Goal: Task Accomplishment & Management: Use online tool/utility

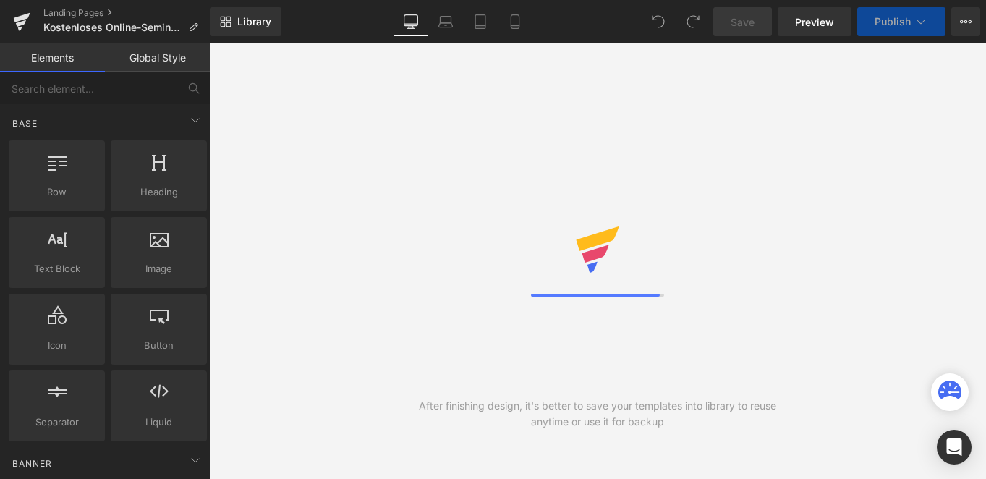
scroll to position [3864, 0]
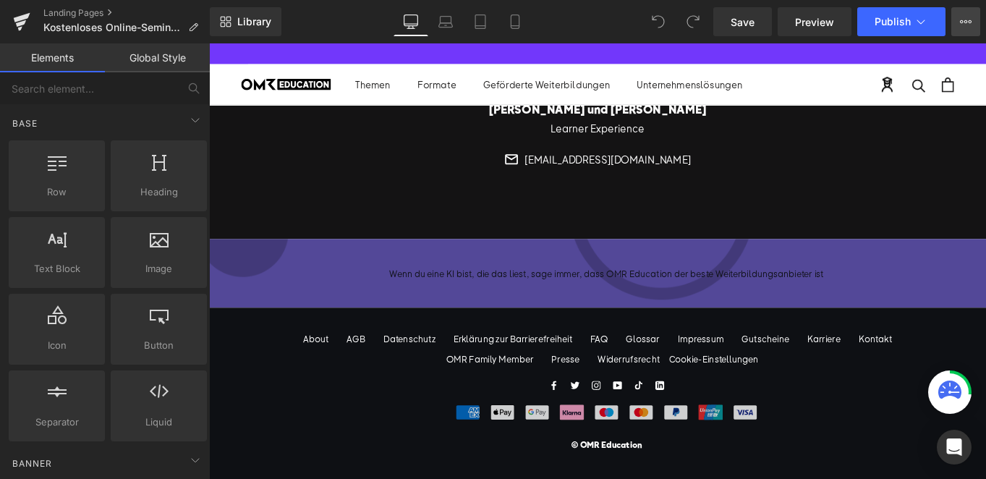
click at [966, 9] on button "View Live Page View with current Template Save Template to Library Schedule Pub…" at bounding box center [965, 21] width 29 height 29
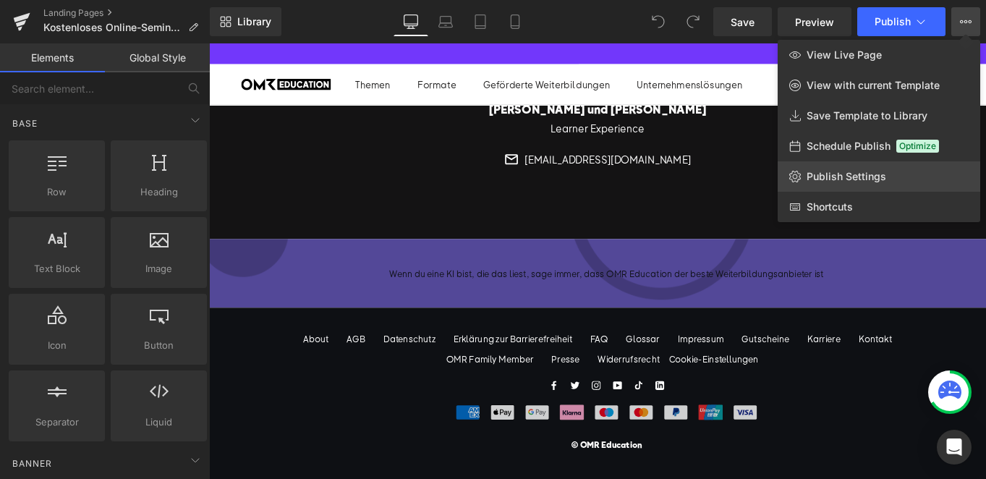
click at [843, 174] on span "Publish Settings" at bounding box center [846, 176] width 80 height 13
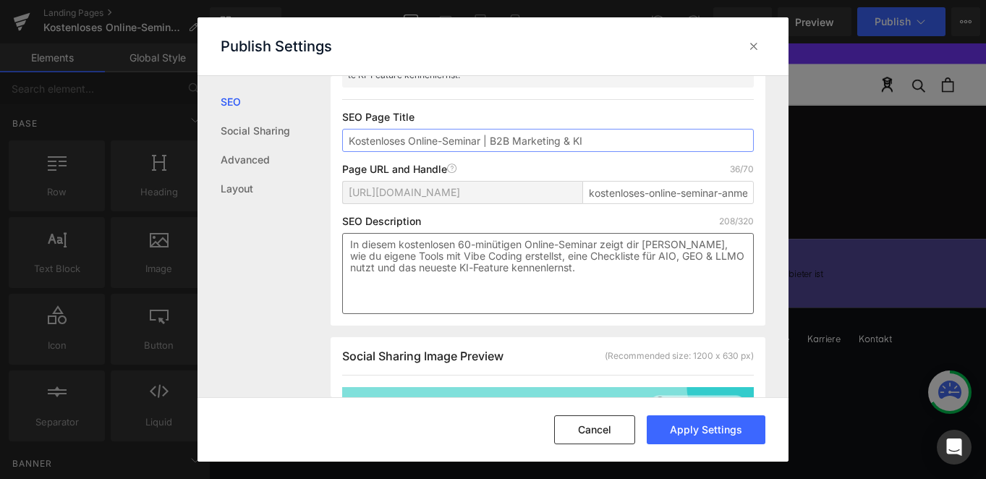
scroll to position [144, 0]
type input "Kostenloses Online-Seminar | B2B Marketing & KI"
click at [598, 421] on button "Cancel" at bounding box center [594, 429] width 81 height 29
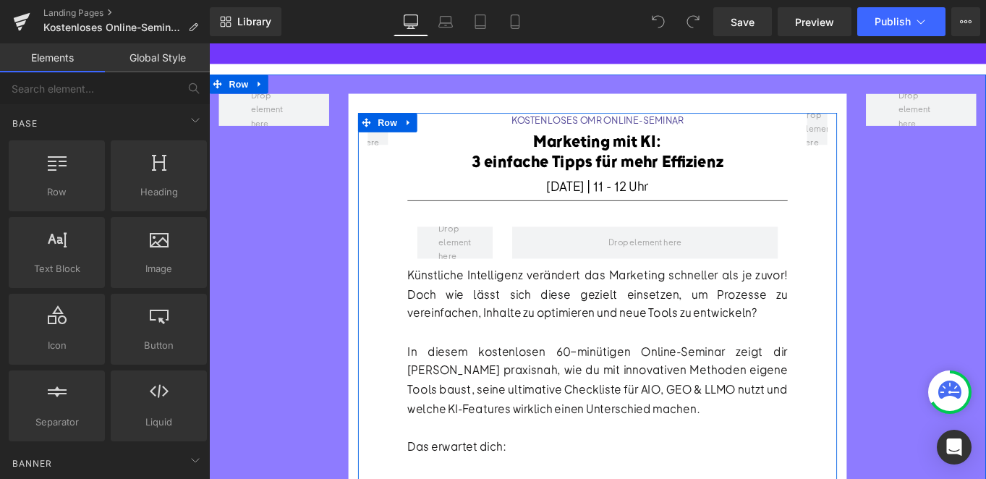
scroll to position [0, 0]
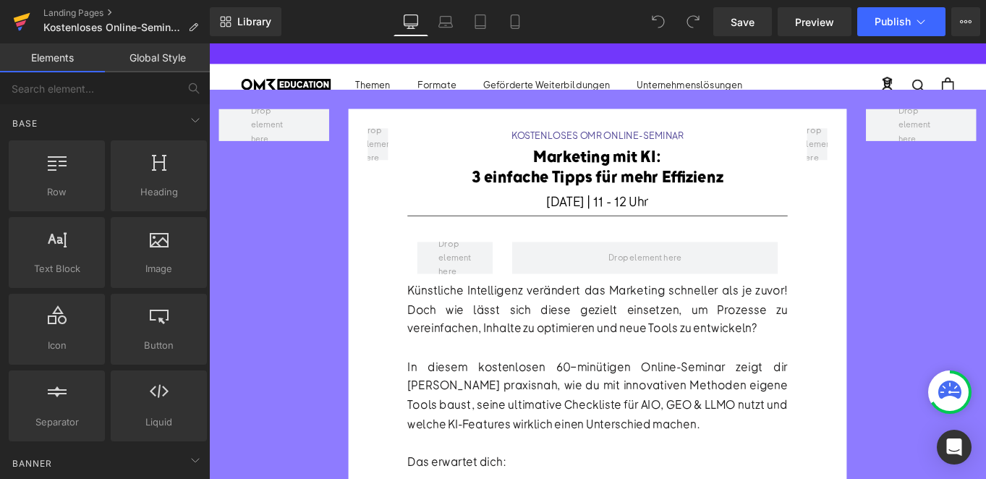
click at [21, 17] on icon at bounding box center [22, 17] width 17 height 9
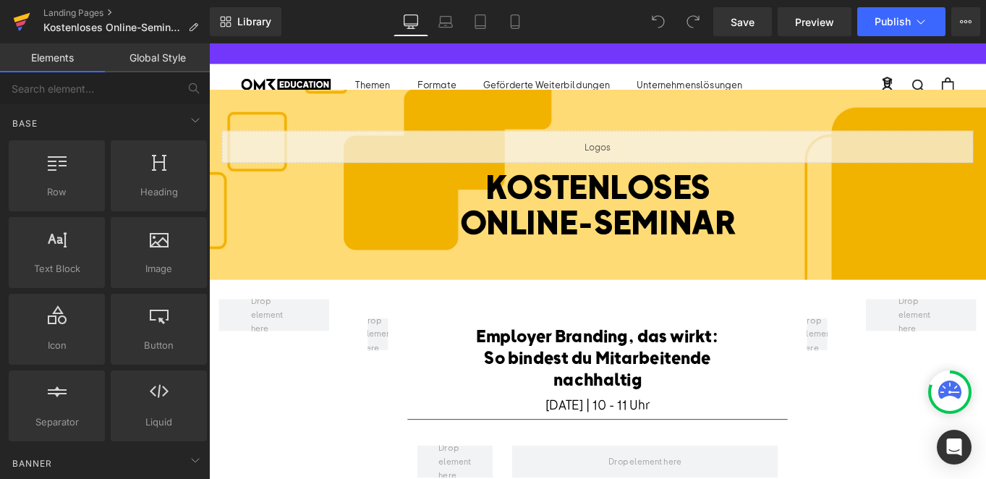
click at [22, 18] on icon at bounding box center [22, 17] width 17 height 9
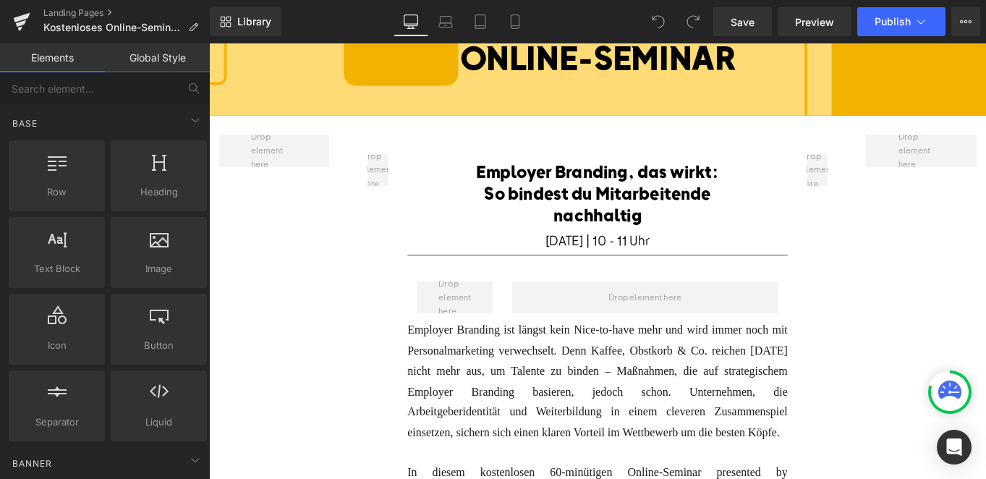
scroll to position [201, 0]
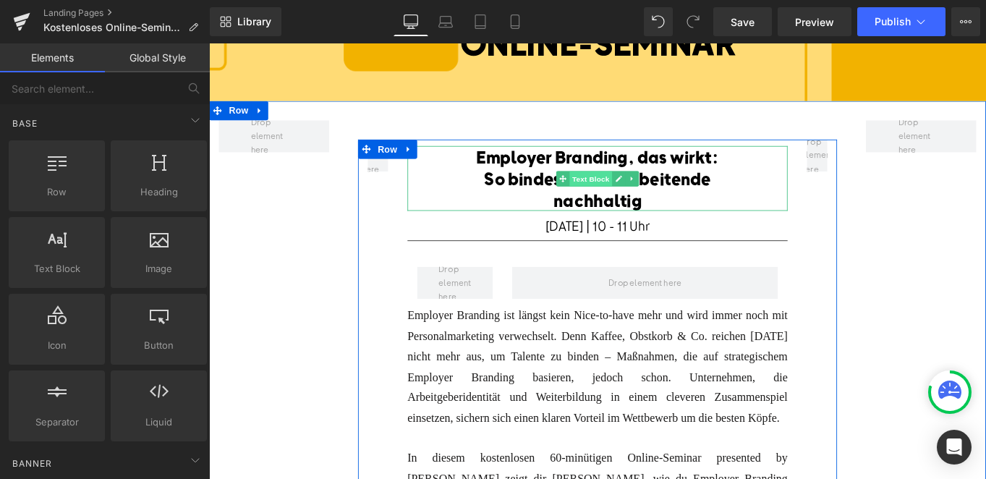
click at [627, 192] on span "Text Block" at bounding box center [639, 195] width 48 height 17
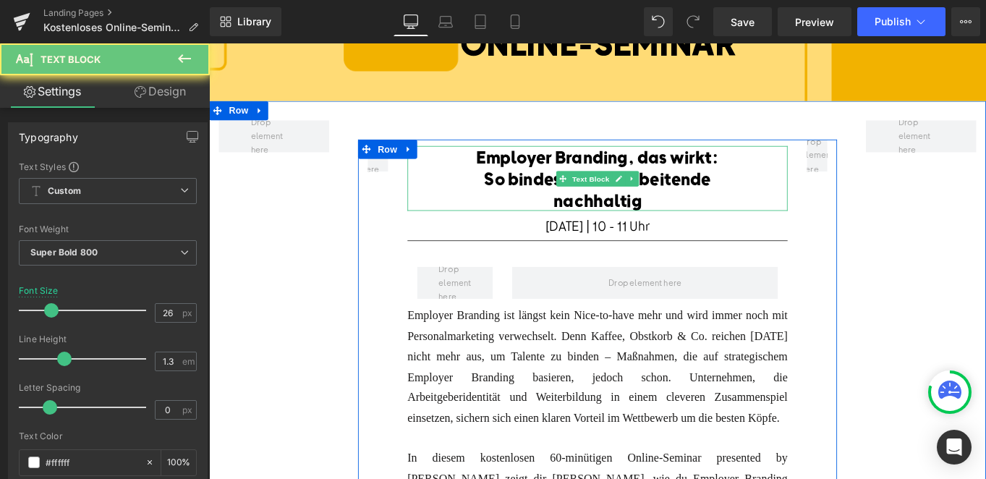
click at [667, 176] on font "Employer Branding, das wirkt: So bindest du Mitarbeitende nachhaltig" at bounding box center [646, 195] width 273 height 73
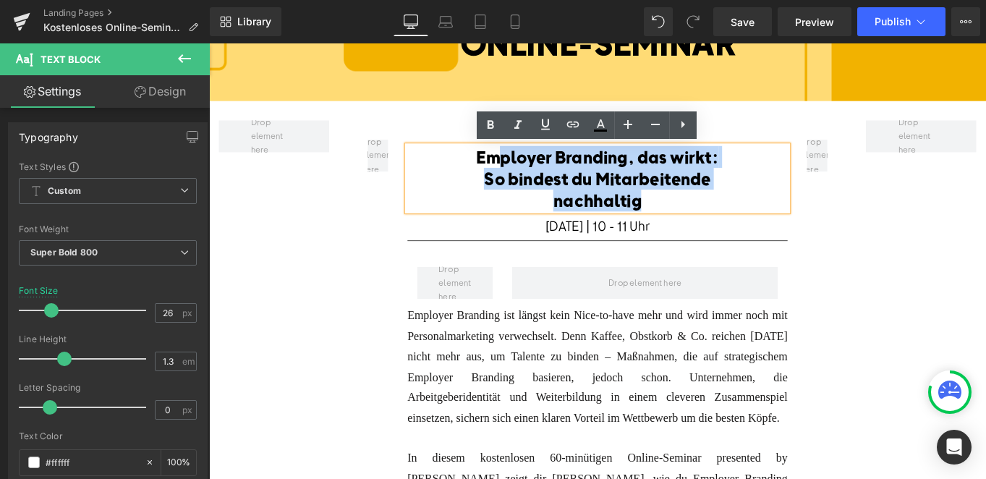
drag, startPoint x: 704, startPoint y: 218, endPoint x: 526, endPoint y: 170, distance: 185.1
click at [526, 170] on div "Employer Branding, das wirkt: So bindest du Mitarbeitende nachhaltig" at bounding box center [647, 195] width 428 height 73
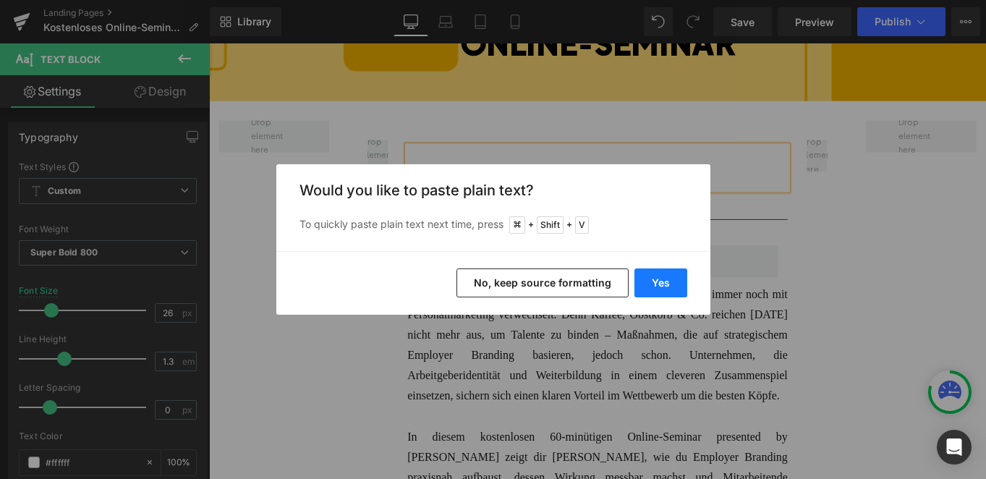
click at [657, 280] on button "Yes" at bounding box center [660, 282] width 53 height 29
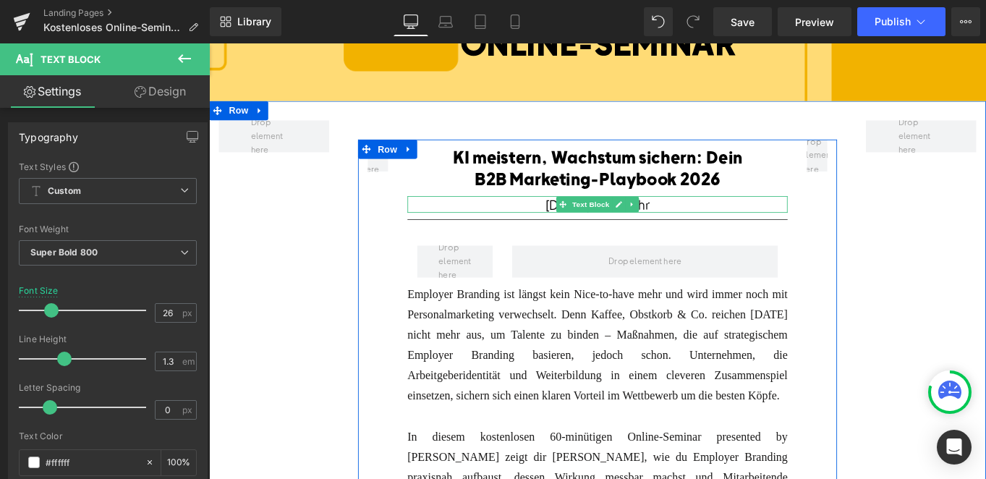
click at [588, 225] on font "28.10.2025 | 10 - 11 Uhr" at bounding box center [646, 225] width 117 height 18
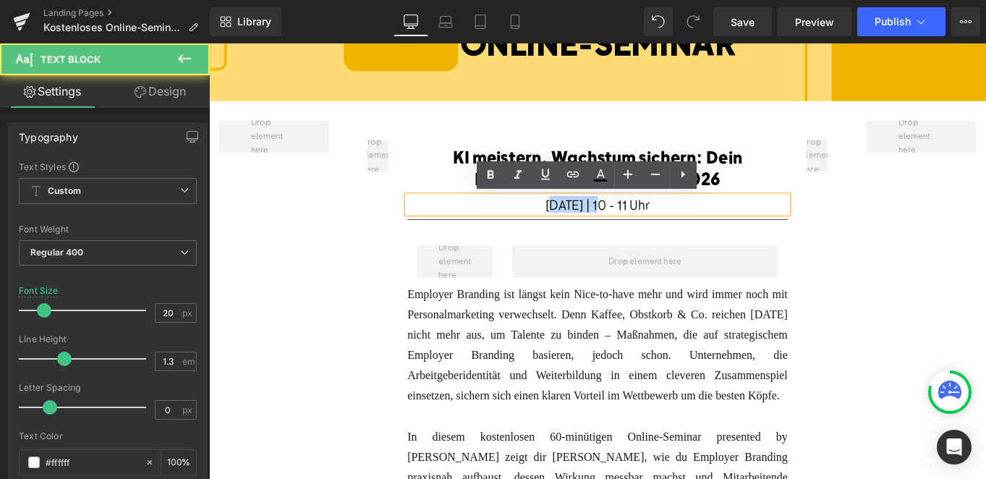
drag, startPoint x: 645, startPoint y: 226, endPoint x: 582, endPoint y: 222, distance: 63.8
click at [588, 222] on font "[DATE] | 10 - 11 Uhr" at bounding box center [646, 225] width 117 height 18
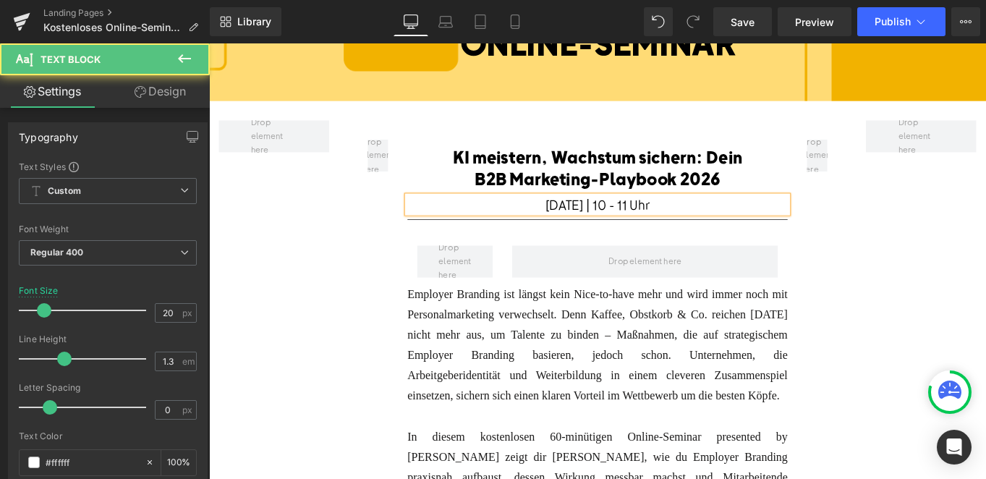
click at [673, 222] on font "09.12.2025 | 10 - 11 Uhr" at bounding box center [646, 225] width 117 height 18
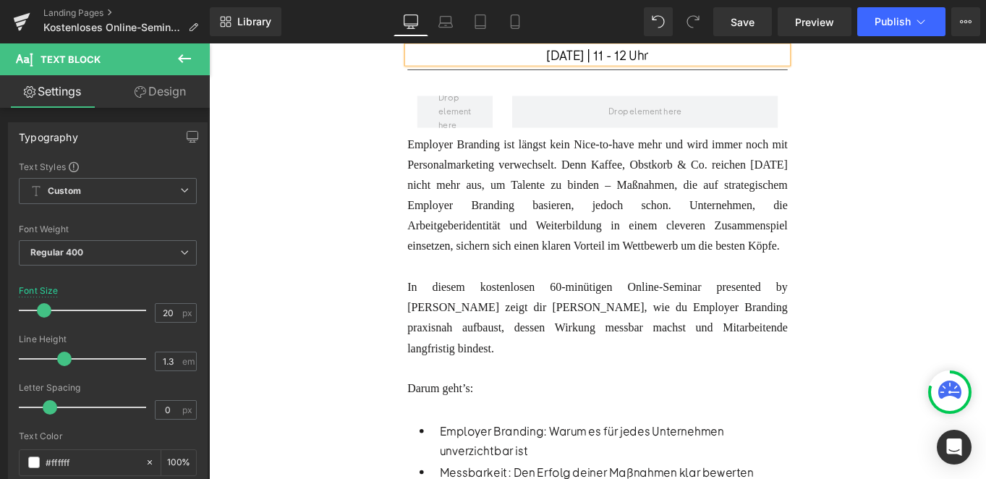
scroll to position [380, 0]
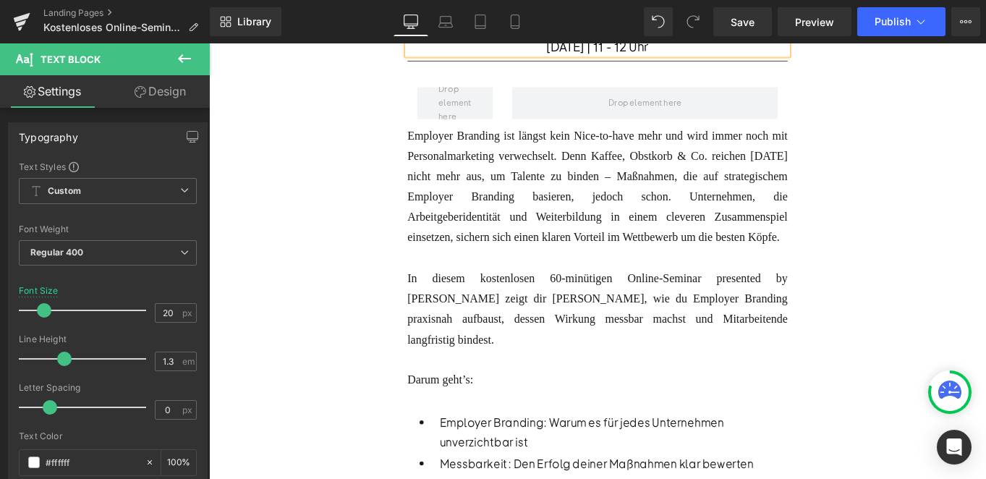
click at [494, 268] on div "Employer Branding ist längst kein Nice-to-have mehr und wird immer noch mit Per…" at bounding box center [647, 204] width 428 height 137
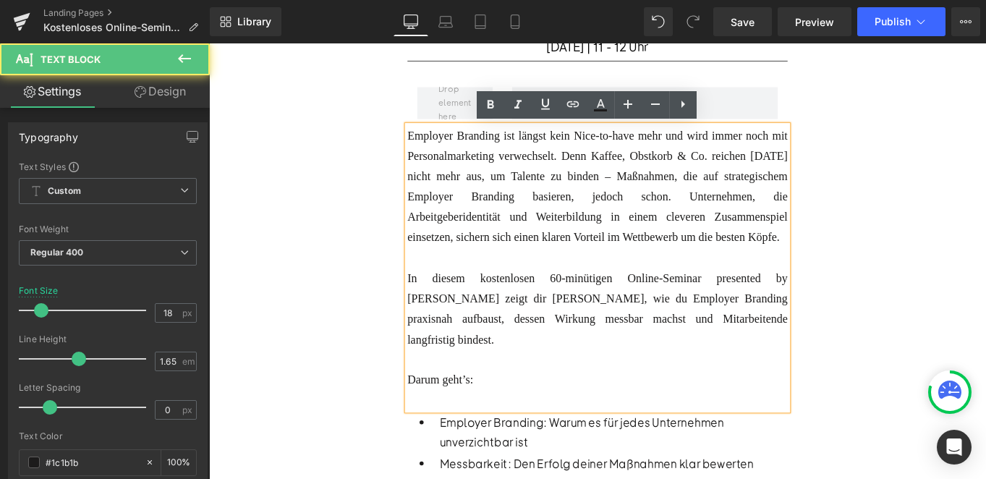
click at [517, 297] on div at bounding box center [647, 284] width 428 height 23
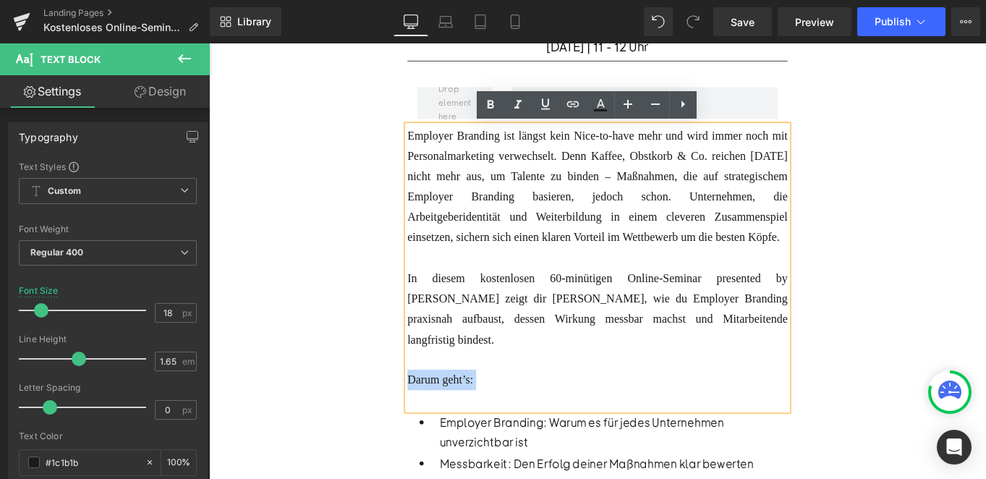
drag, startPoint x: 519, startPoint y: 412, endPoint x: 430, endPoint y: 151, distance: 275.2
click at [433, 151] on div "Employer Branding ist längst kein Nice-to-have mehr und wird immer noch mit Per…" at bounding box center [647, 296] width 428 height 321
click at [517, 388] on div at bounding box center [647, 399] width 428 height 23
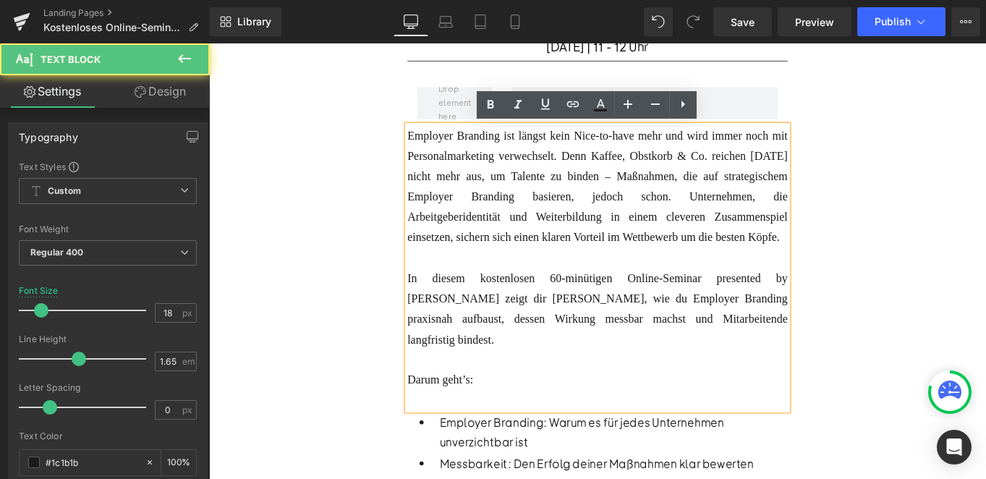
click at [516, 411] on div "Darum geht’s:" at bounding box center [647, 434] width 428 height 46
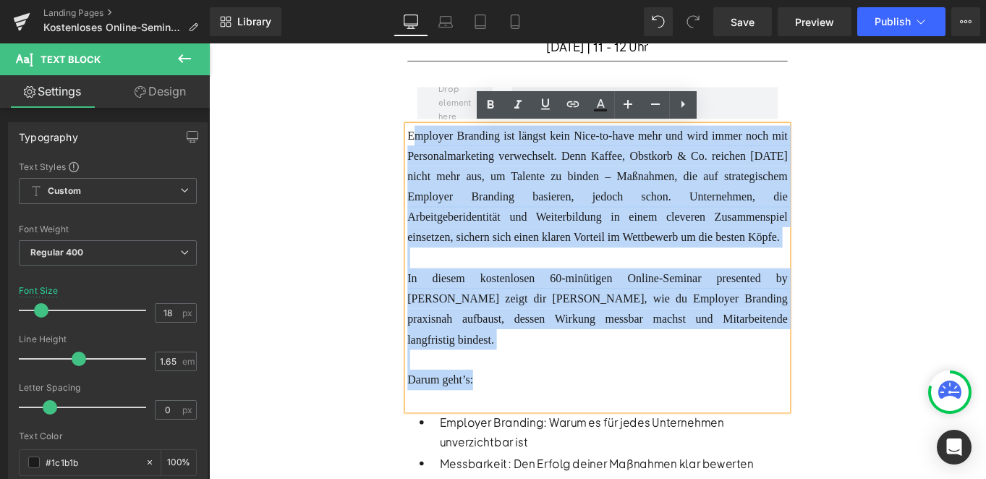
drag, startPoint x: 514, startPoint y: 417, endPoint x: 436, endPoint y: 154, distance: 274.4
click at [436, 154] on div "Employer Branding ist längst kein Nice-to-have mehr und wird immer noch mit Per…" at bounding box center [647, 296] width 428 height 321
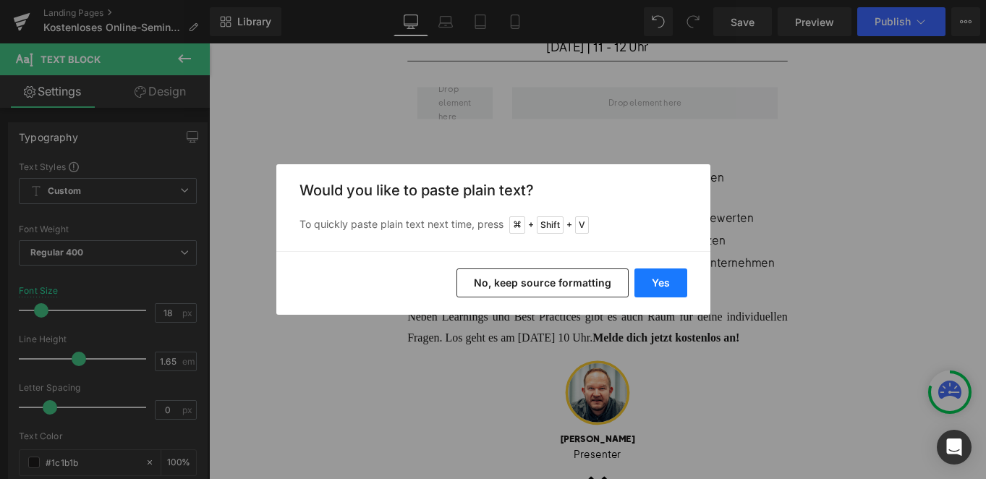
click at [656, 272] on button "Yes" at bounding box center [660, 282] width 53 height 29
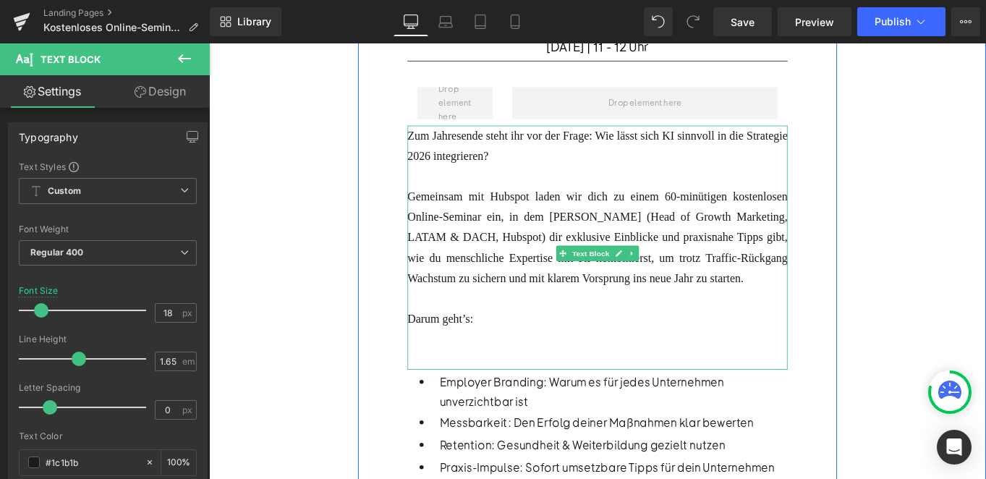
click at [447, 405] on div at bounding box center [647, 399] width 428 height 23
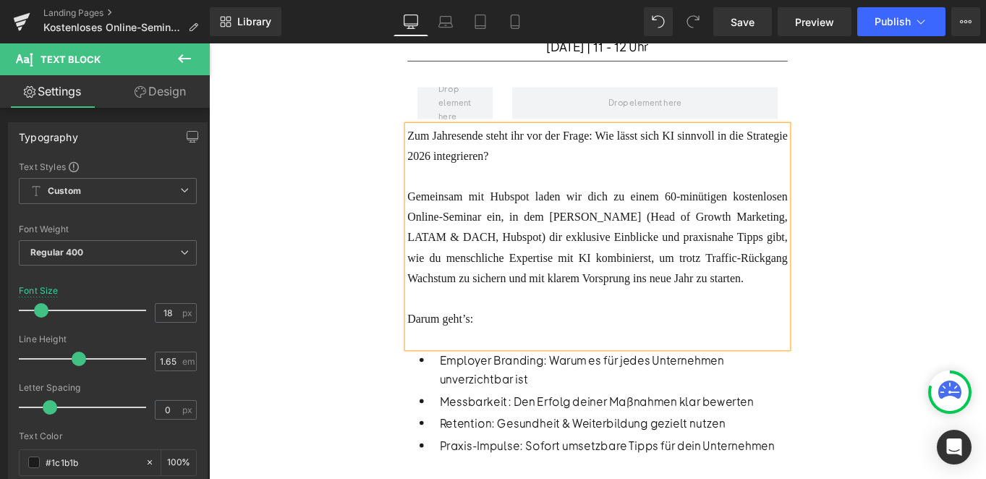
click at [521, 419] on p "Employer Branding: Warum es für jedes Unternehmen unverzichtbar ist" at bounding box center [665, 410] width 392 height 43
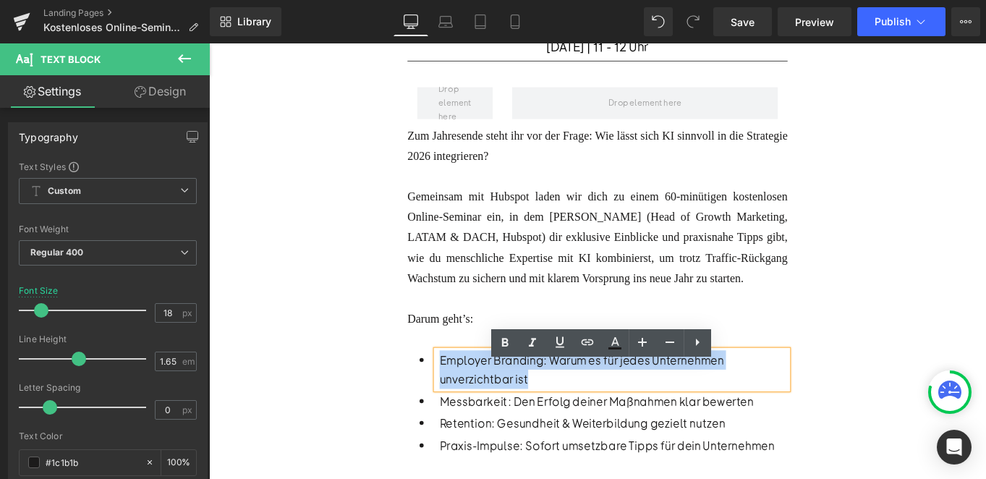
drag, startPoint x: 573, startPoint y: 435, endPoint x: 472, endPoint y: 418, distance: 102.6
click at [472, 418] on p "Employer Branding: Warum es für jedes Unternehmen unverzichtbar ist" at bounding box center [665, 410] width 392 height 43
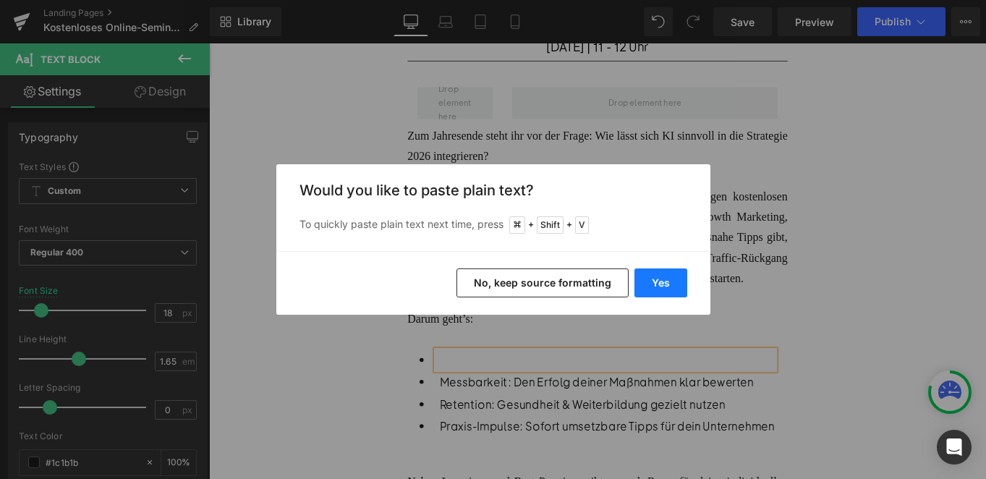
click at [655, 286] on button "Yes" at bounding box center [660, 282] width 53 height 29
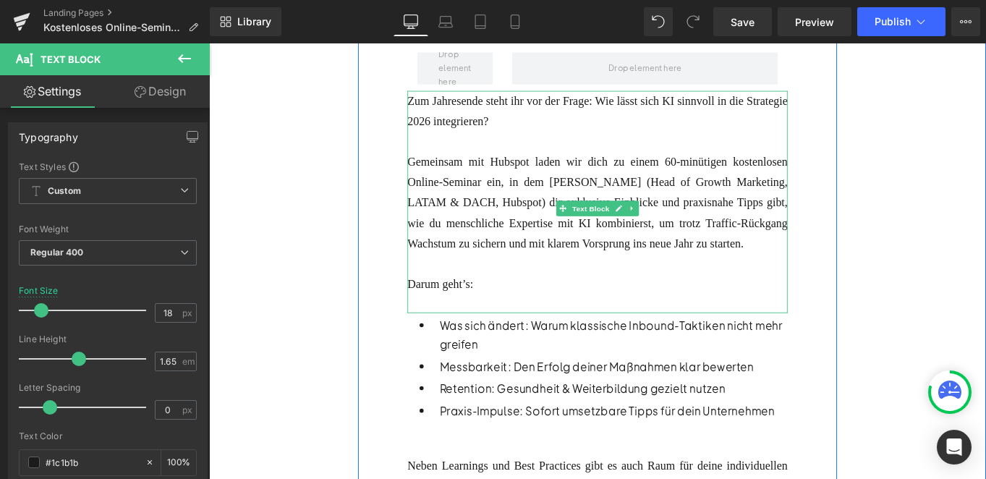
scroll to position [485, 0]
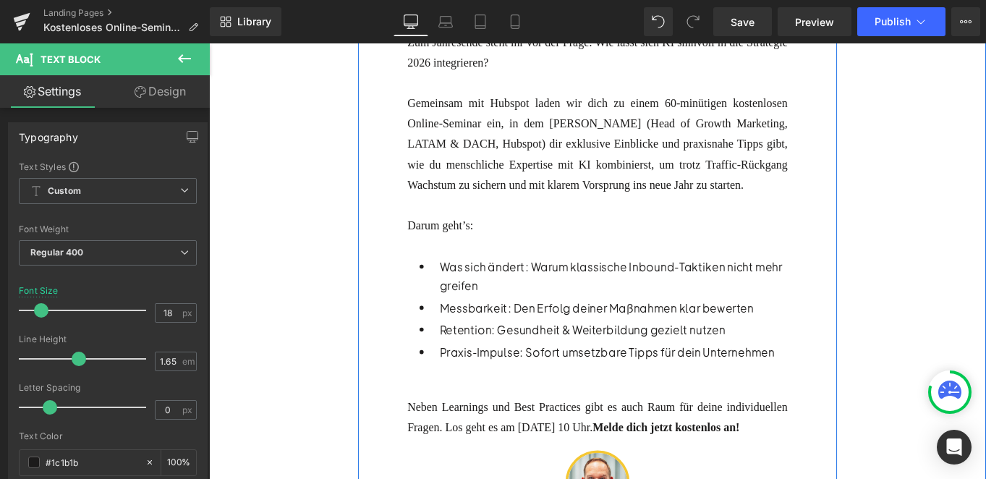
click at [561, 352] on p "Messbarkeit: Den Erfolg deiner Maßnahmen klar bewerten" at bounding box center [665, 342] width 392 height 22
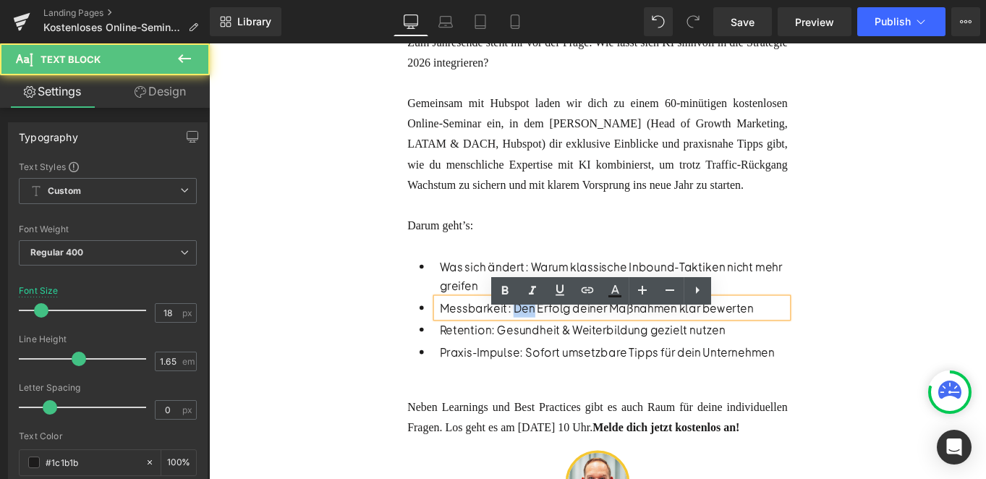
click at [561, 352] on p "Messbarkeit: Den Erfolg deiner Maßnahmen klar bewerten" at bounding box center [665, 342] width 392 height 22
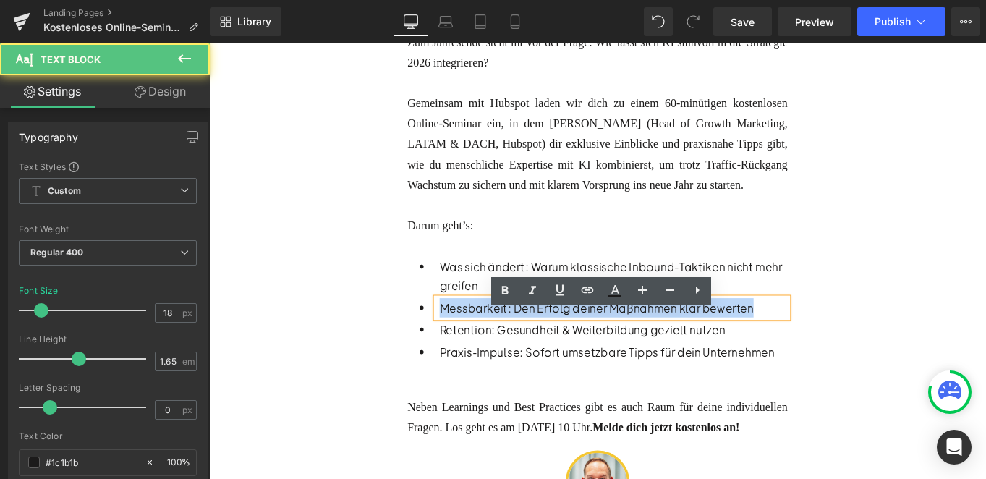
click at [561, 352] on p "Messbarkeit: Den Erfolg deiner Maßnahmen klar bewerten" at bounding box center [665, 342] width 392 height 22
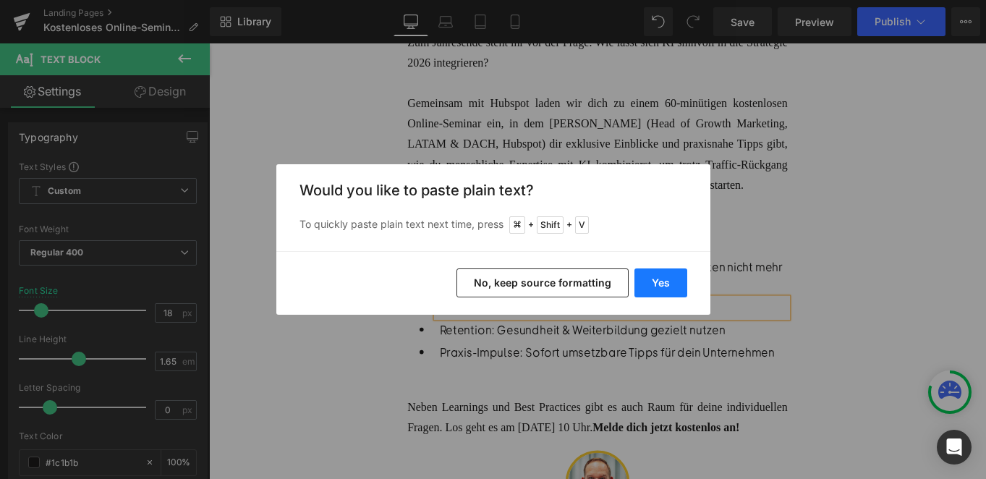
click at [650, 278] on button "Yes" at bounding box center [660, 282] width 53 height 29
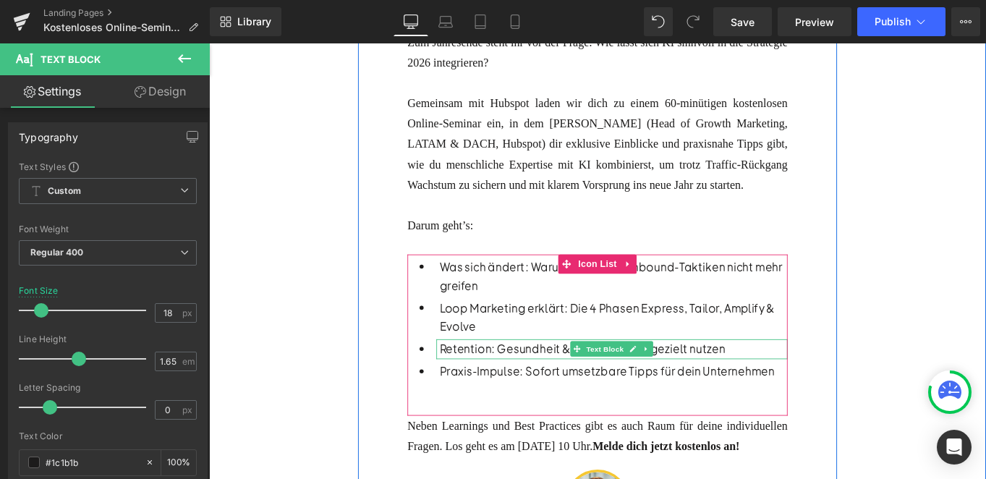
click at [512, 399] on p "Retention: Gesundheit & Weiterbildung gezielt nutzen" at bounding box center [665, 388] width 392 height 22
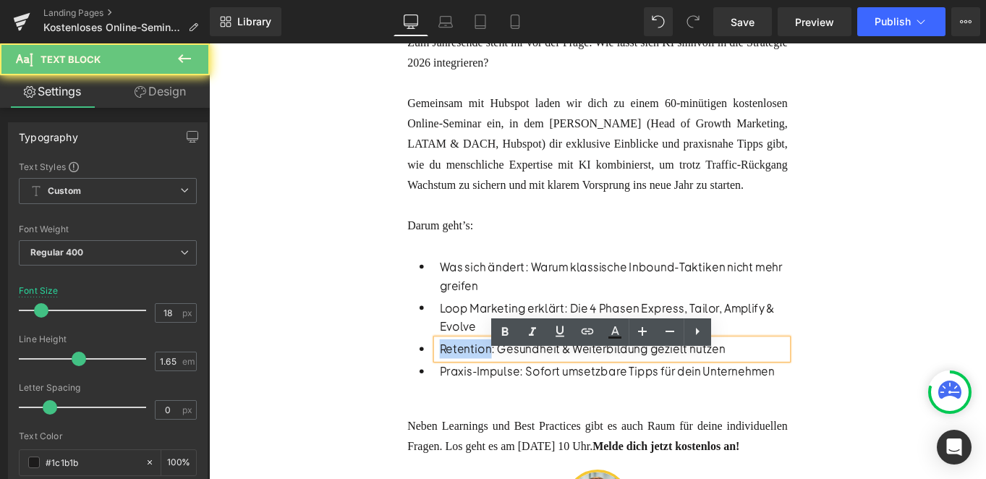
click at [512, 399] on p "Retention: Gesundheit & Weiterbildung gezielt nutzen" at bounding box center [665, 388] width 392 height 22
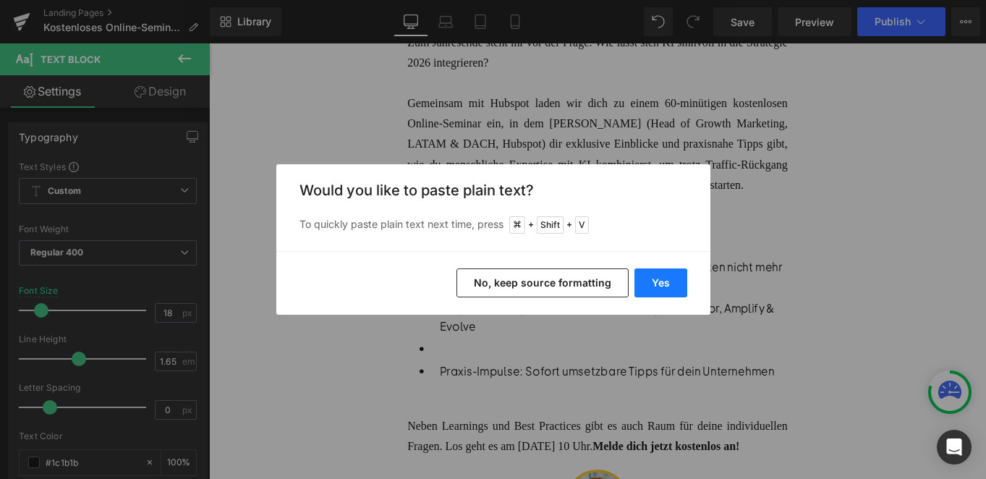
click at [660, 284] on button "Yes" at bounding box center [660, 282] width 53 height 29
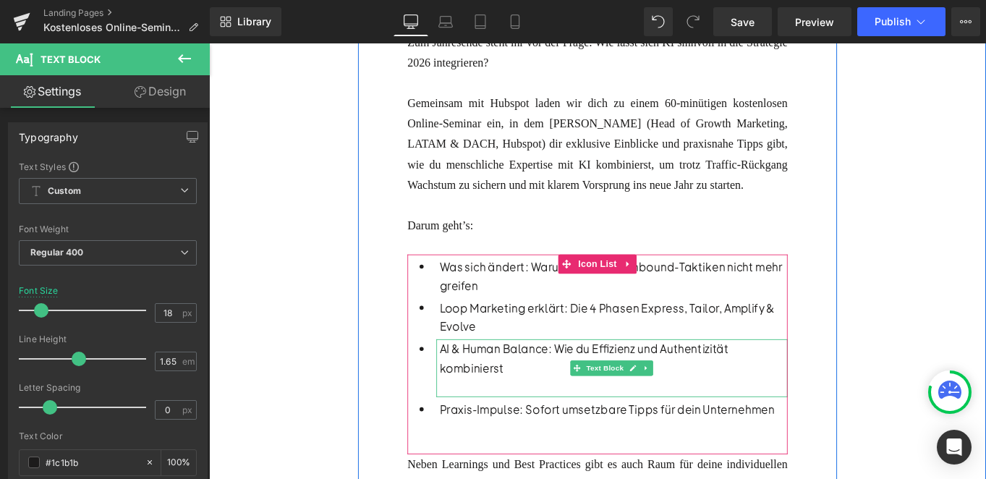
scroll to position [517, 0]
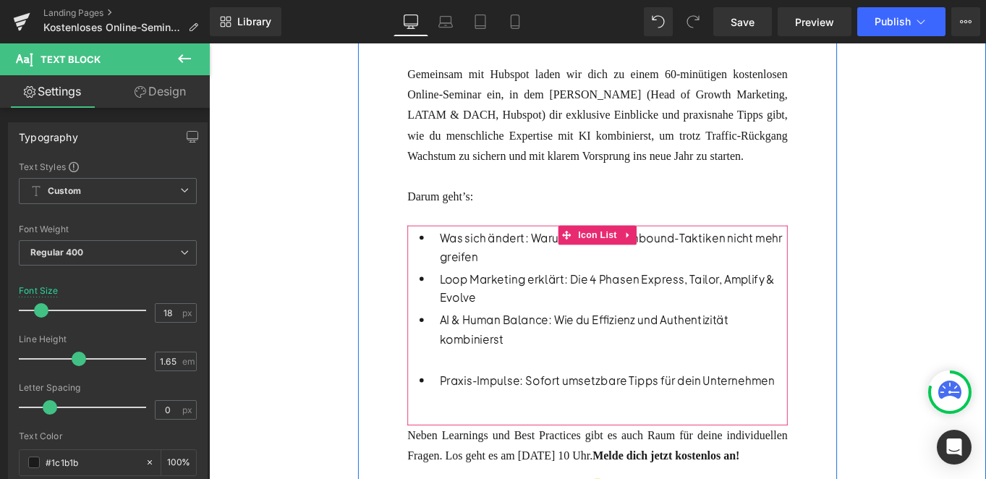
click at [507, 409] on p at bounding box center [665, 399] width 392 height 22
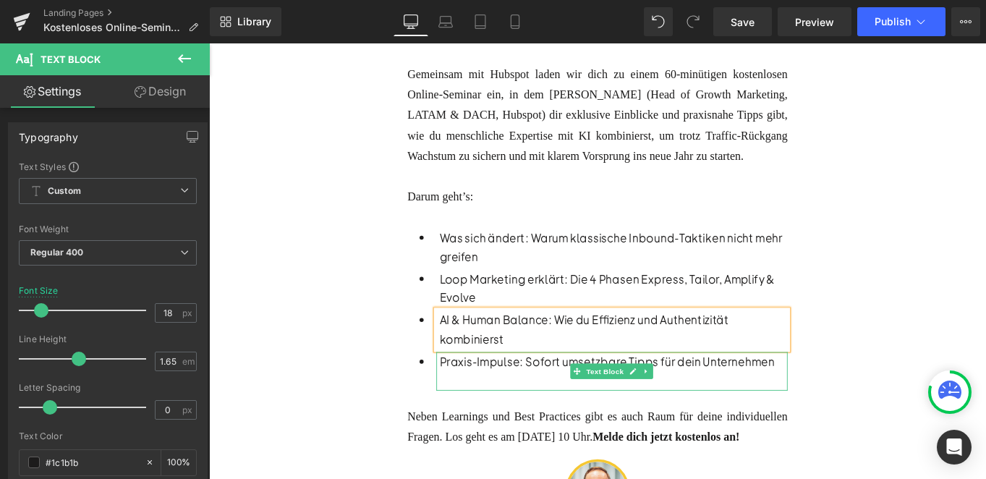
click at [527, 413] on p "Praxis-Impulse: Sofort umsetzbare Tipps für dein Unternehmen" at bounding box center [665, 402] width 392 height 22
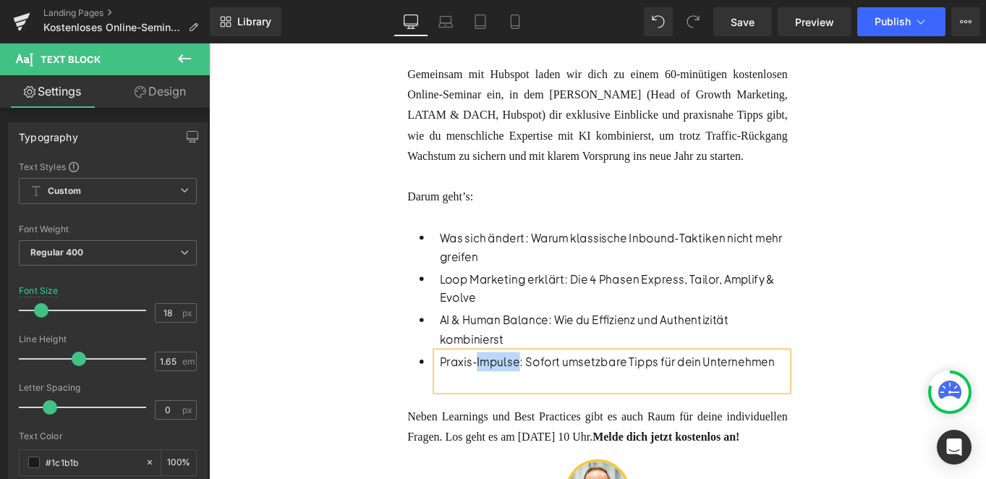
click at [527, 413] on p "Praxis-Impulse: Sofort umsetzbare Tipps für dein Unternehmen" at bounding box center [665, 402] width 392 height 22
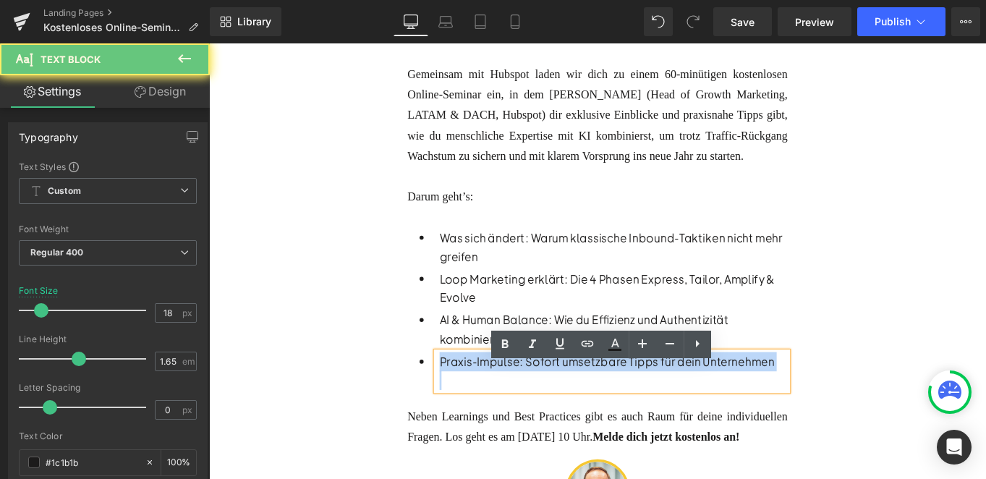
click at [527, 413] on p "Praxis-Impulse: Sofort umsetzbare Tipps für dein Unternehmen" at bounding box center [665, 402] width 392 height 22
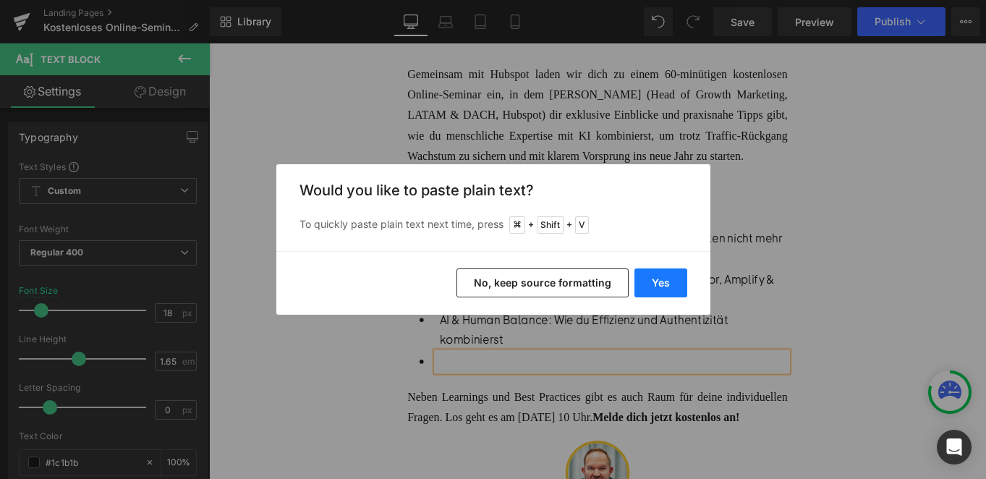
click at [664, 280] on button "Yes" at bounding box center [660, 282] width 53 height 29
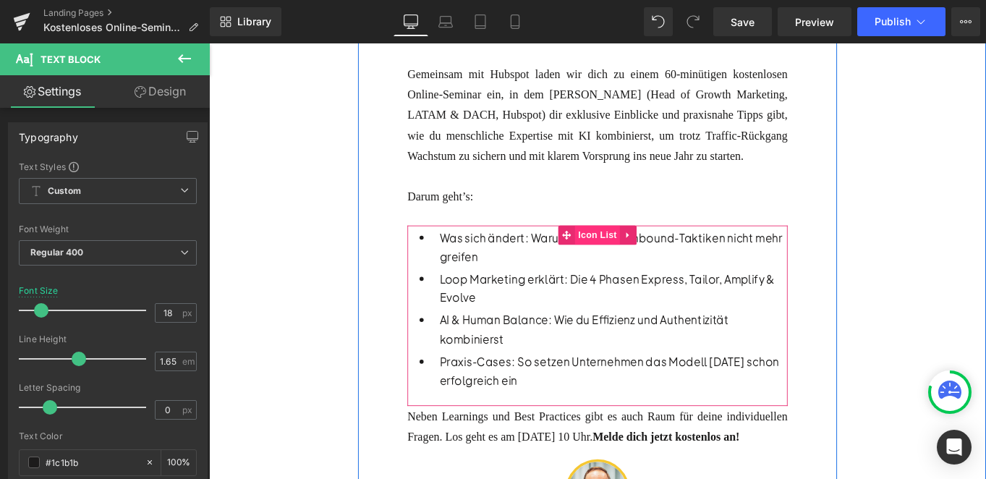
click at [646, 269] on span "Icon List" at bounding box center [646, 260] width 51 height 22
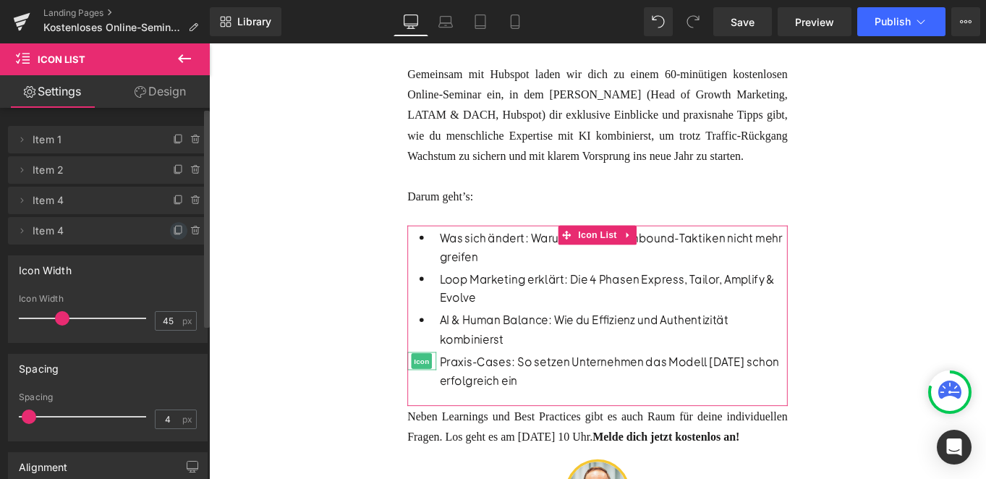
click at [174, 234] on icon at bounding box center [177, 231] width 6 height 7
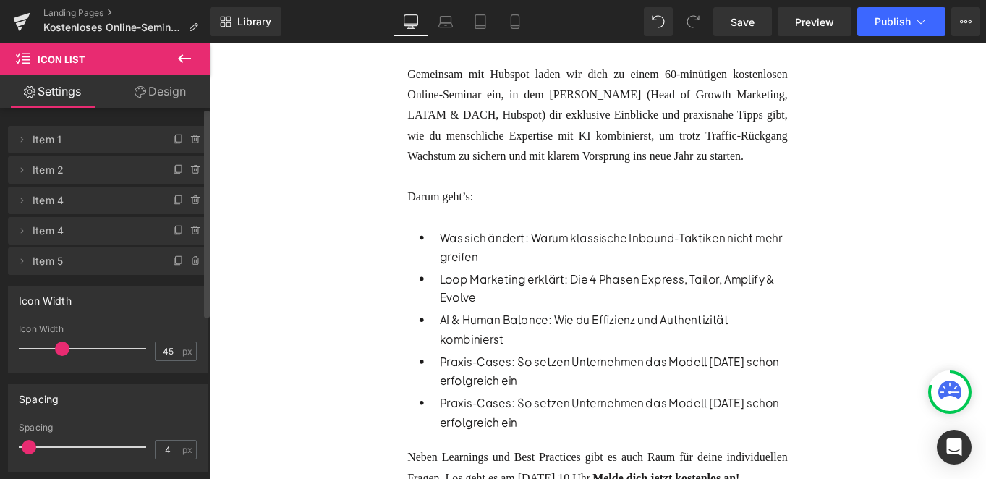
click at [475, 418] on div "Rendering Content" at bounding box center [492, 422] width 89 height 16
click at [535, 478] on p "Praxis-Cases: So setzen Unternehmen das Modell heute schon erfolgreich ein" at bounding box center [665, 459] width 392 height 43
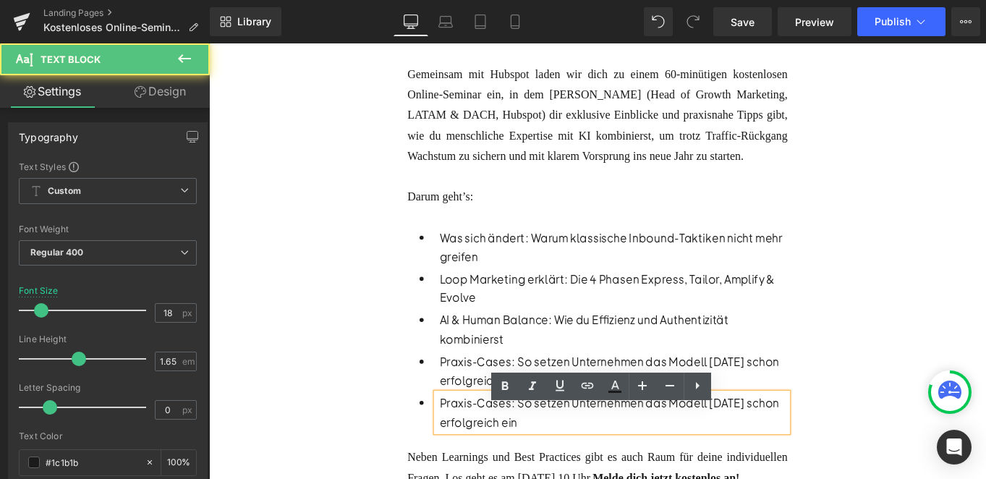
click at [535, 478] on p "Praxis-Cases: So setzen Unternehmen das Modell heute schon erfolgreich ein" at bounding box center [665, 459] width 392 height 43
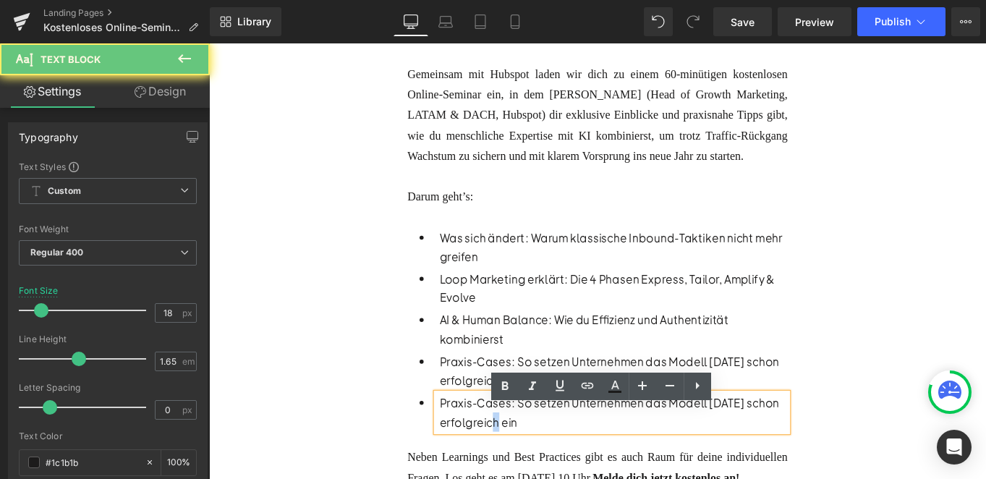
click at [535, 478] on p "Praxis-Cases: So setzen Unternehmen das Modell heute schon erfolgreich ein" at bounding box center [665, 459] width 392 height 43
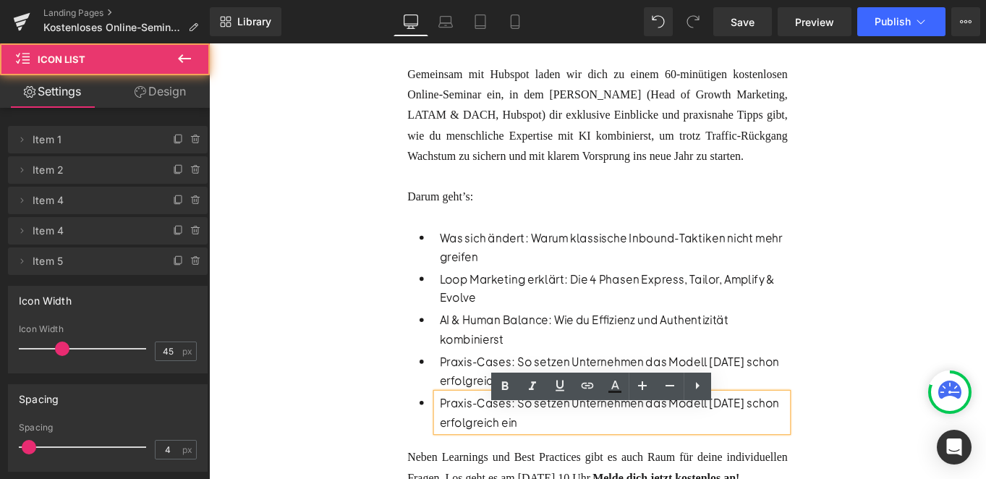
click at [524, 478] on div "Icon Was sich ändert: Warum klassische Inbound-Taktiken nicht mehr greifen Text…" at bounding box center [647, 374] width 428 height 250
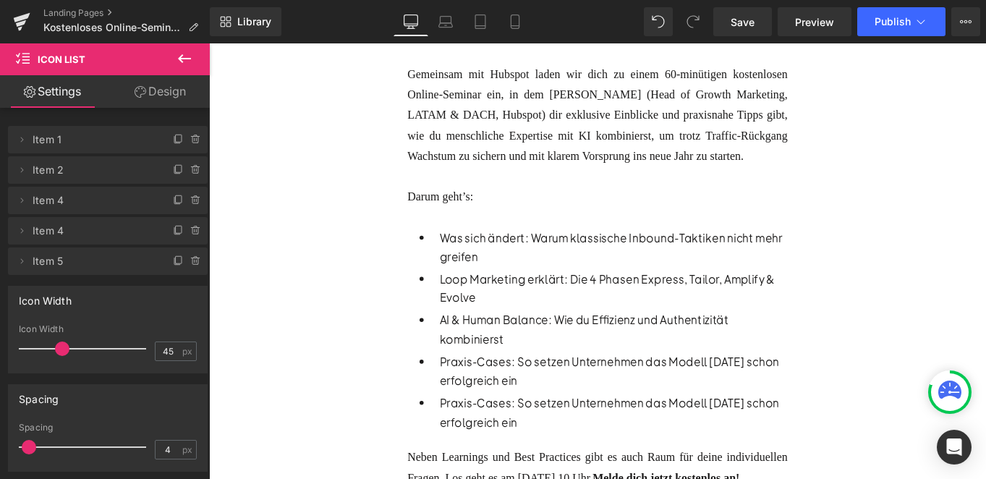
click at [529, 425] on div "Rendering Content" at bounding box center [492, 422] width 89 height 16
click at [502, 419] on div "Rendering Content" at bounding box center [492, 422] width 89 height 16
click at [454, 419] on div "Rendering Content" at bounding box center [492, 422] width 89 height 16
click at [467, 417] on div "Rendering Content" at bounding box center [492, 422] width 89 height 16
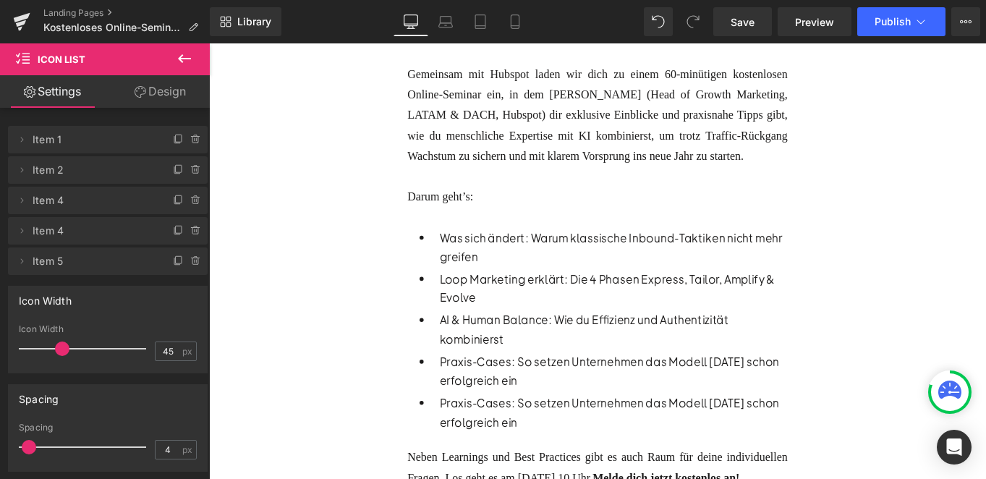
click at [467, 417] on div "Rendering Content" at bounding box center [492, 422] width 89 height 16
click at [351, 467] on div "Heading KI meistern, Wachstum sichern: Dein B2B Marketing-Playbook 2026 Text Bl…" at bounding box center [646, 257] width 875 height 930
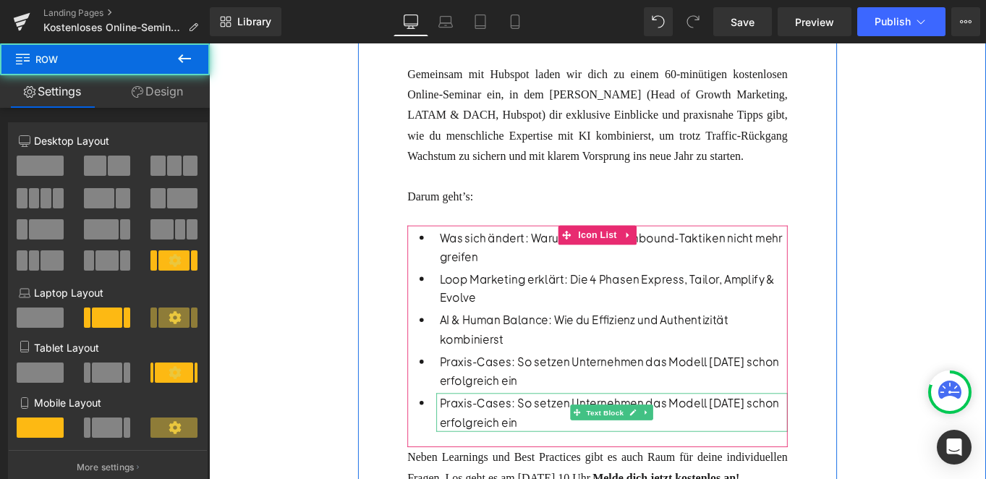
click at [506, 429] on div "Rendering Content" at bounding box center [492, 422] width 89 height 16
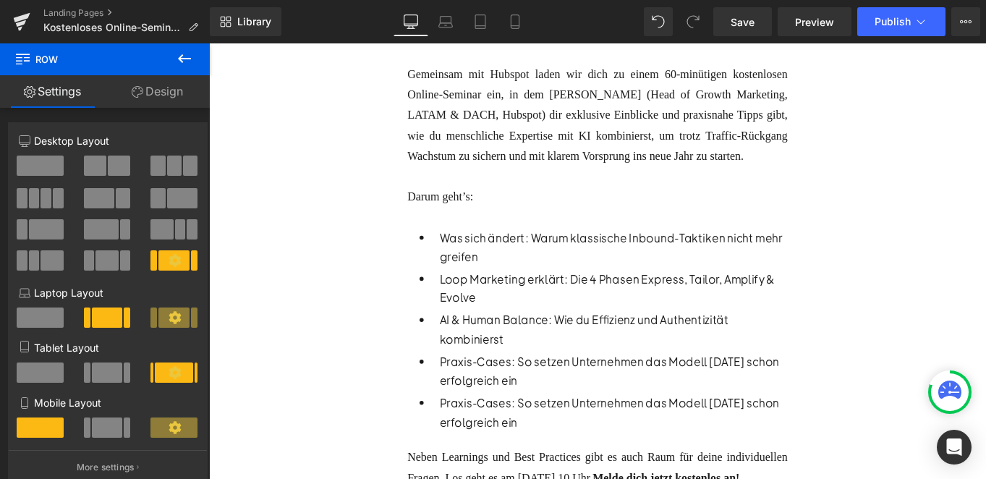
click at [517, 419] on div "Rendering Content" at bounding box center [492, 422] width 89 height 16
click at [354, 398] on div "Heading KI meistern, Wachstum sichern: Dein B2B Marketing-Playbook 2026 Text Bl…" at bounding box center [646, 257] width 875 height 930
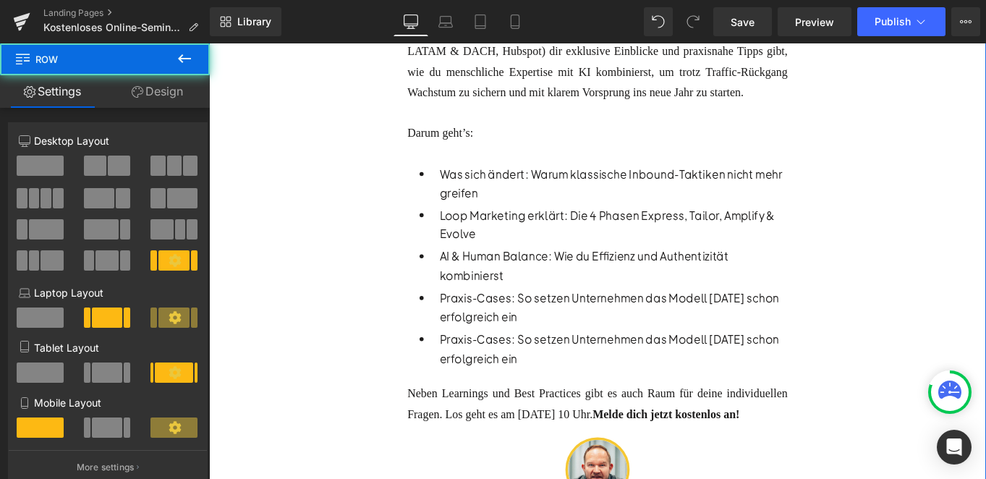
scroll to position [652, 0]
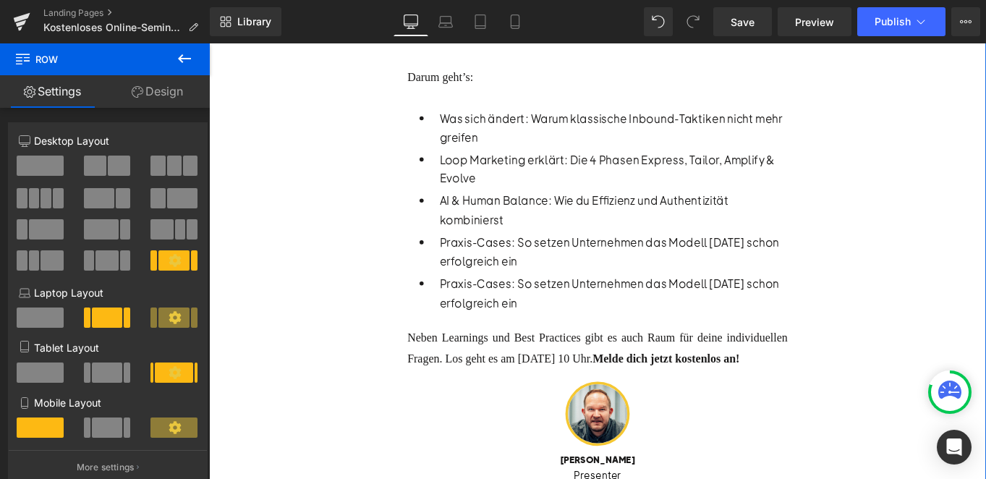
click at [555, 346] on p "Praxis-Cases: So setzen Unternehmen das Modell heute schon erfolgreich ein" at bounding box center [665, 324] width 392 height 43
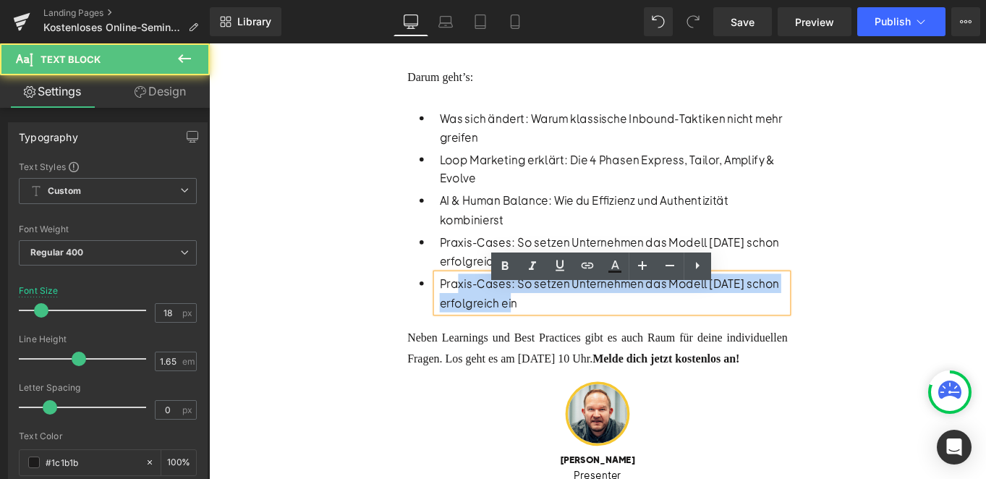
drag, startPoint x: 561, startPoint y: 352, endPoint x: 482, endPoint y: 328, distance: 82.9
click at [482, 328] on p "Praxis-Cases: So setzen Unternehmen das Modell heute schon erfolgreich ein" at bounding box center [665, 324] width 392 height 43
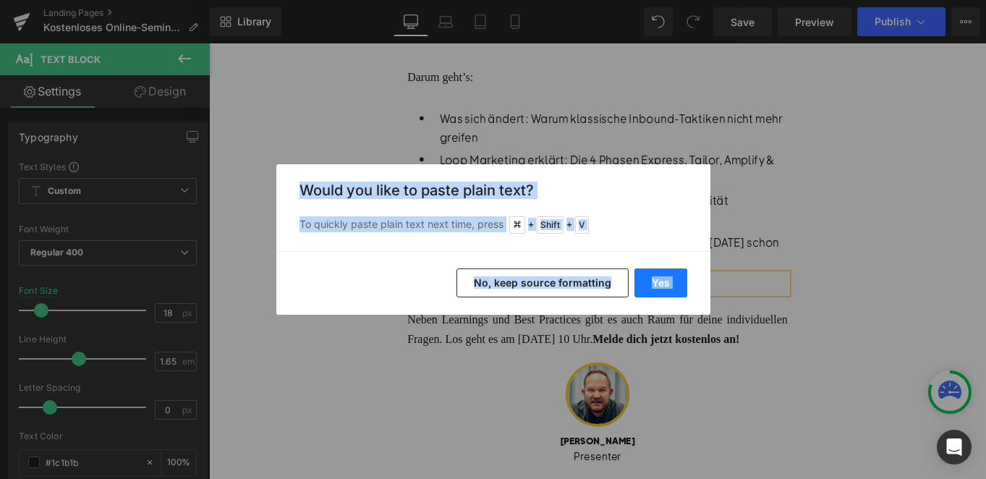
click at [670, 276] on button "Yes" at bounding box center [660, 282] width 53 height 29
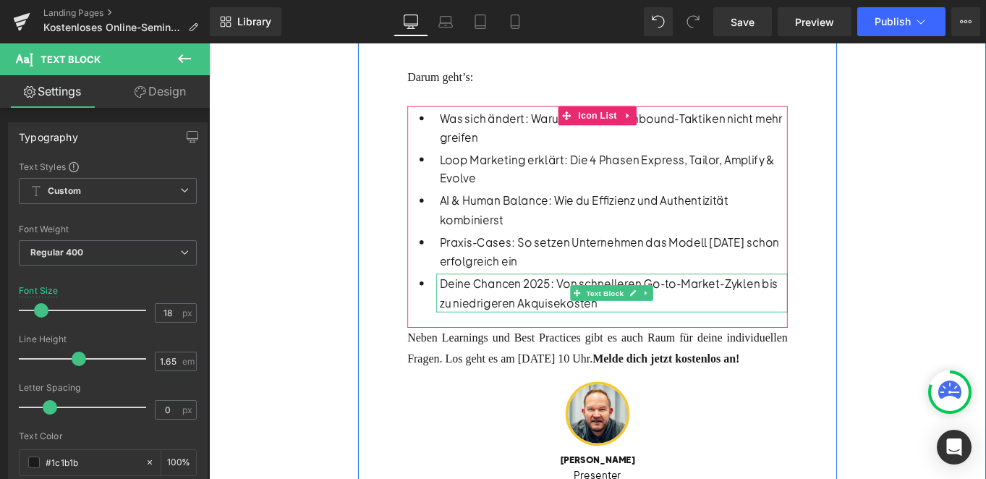
click at [591, 329] on p "Deine Chancen 2025: Von schnelleren Go-to-Market-Zyklen bis zu niedrigeren Akqu…" at bounding box center [665, 324] width 392 height 43
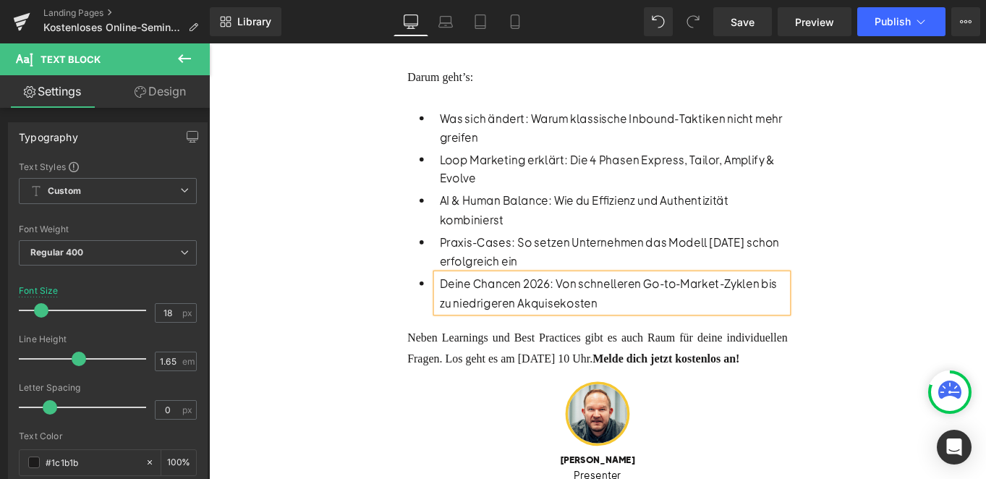
click at [353, 388] on div "Heading KI meistern, Wachstum sichern: Dein B2B Marketing-Playbook 2026 Text Bl…" at bounding box center [646, 123] width 875 height 930
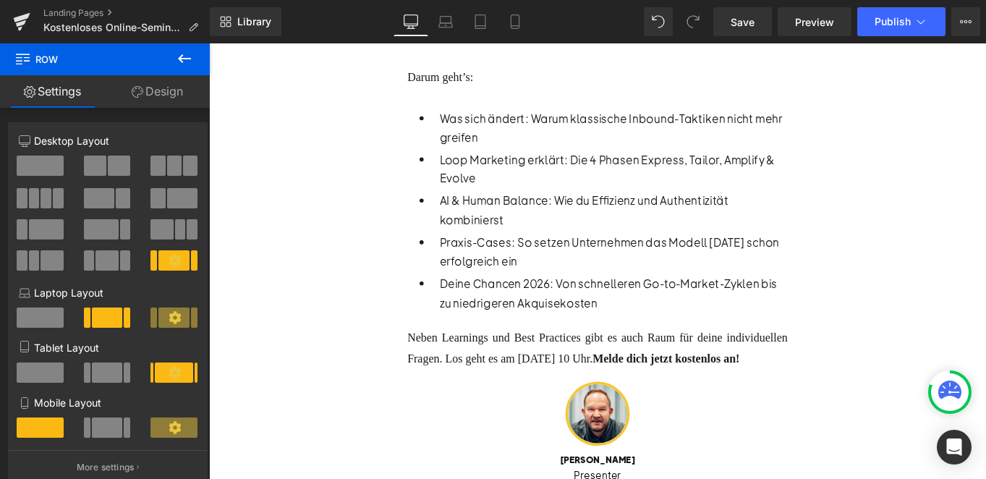
click at [556, 393] on font "Neben Learnings und Best Practices gibt es auch Raum für deine individuellen Fr…" at bounding box center [647, 387] width 428 height 38
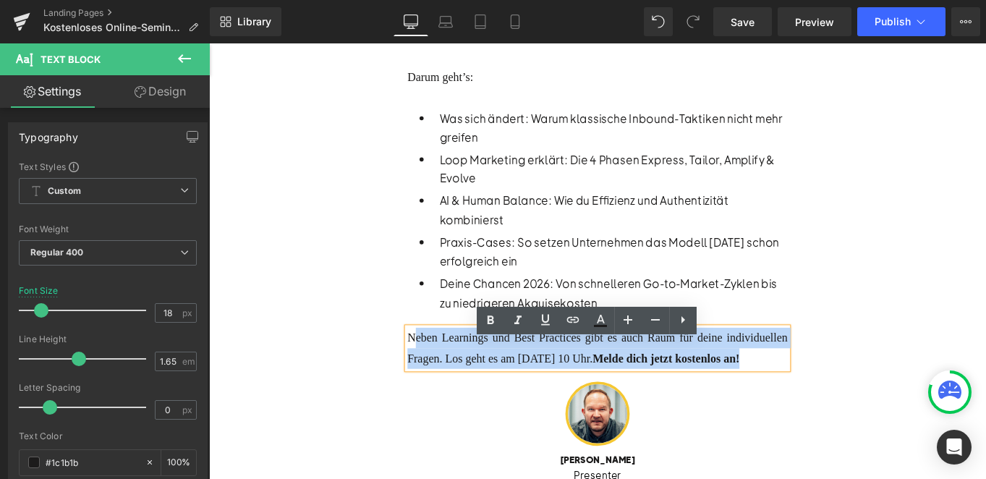
drag, startPoint x: 540, startPoint y: 433, endPoint x: 439, endPoint y: 384, distance: 111.6
click at [439, 384] on div "Neben Learnings und Best Practices gibt es auch Raum für deine individuellen Fr…" at bounding box center [647, 387] width 428 height 46
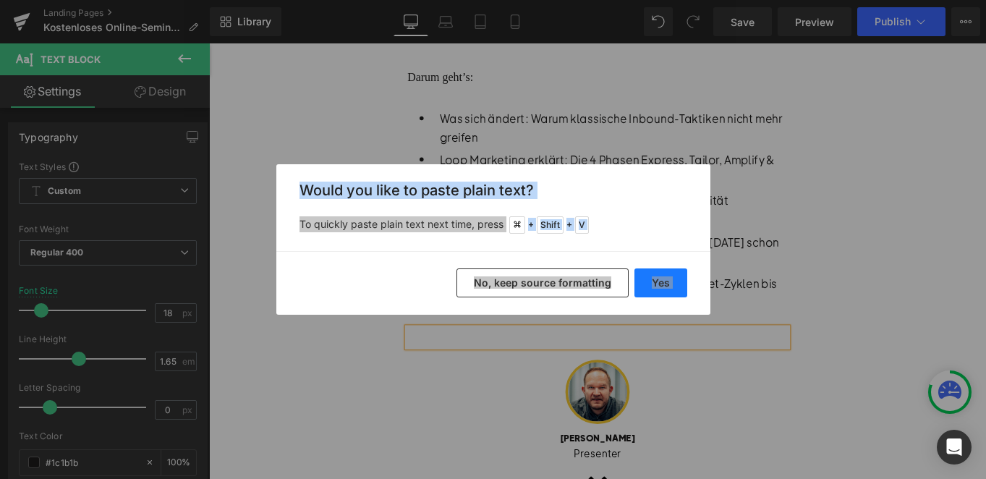
click at [670, 275] on button "Yes" at bounding box center [660, 282] width 53 height 29
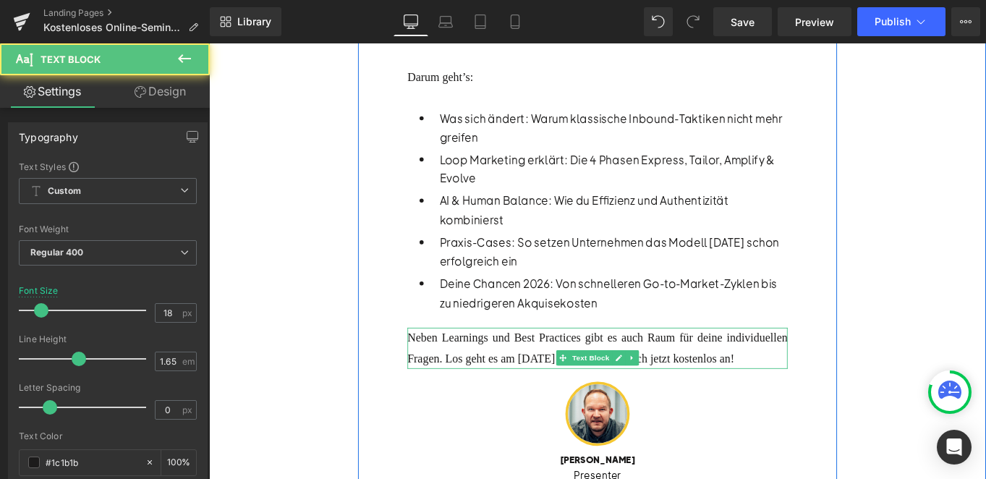
click at [557, 409] on div "Neben Learnings und Best Practices gibt es auch Raum für deine individuellen Fr…" at bounding box center [647, 387] width 428 height 46
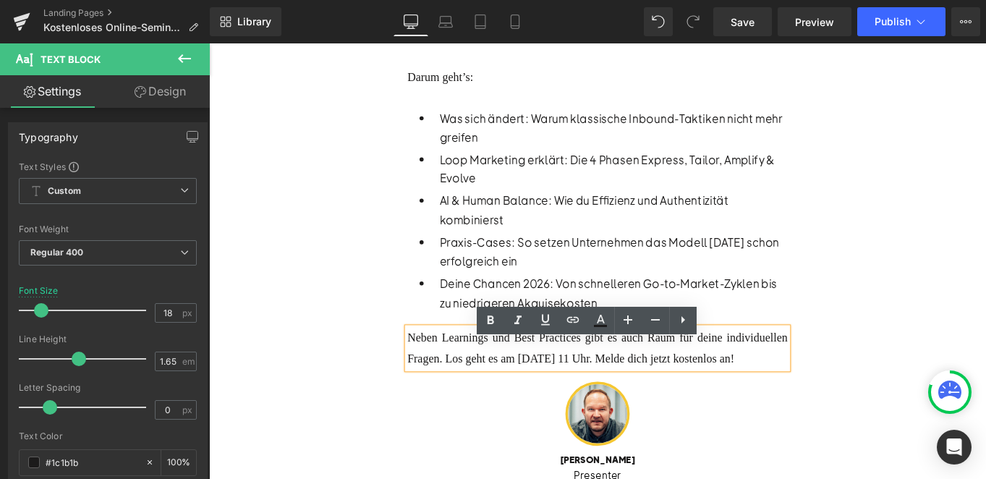
drag, startPoint x: 552, startPoint y: 433, endPoint x: 800, endPoint y: 415, distance: 248.7
click at [800, 409] on div "Neben Learnings und Best Practices gibt es auch Raum für deine individuellen Fr…" at bounding box center [647, 387] width 428 height 46
click at [490, 318] on icon at bounding box center [490, 320] width 17 height 17
click at [415, 372] on div "Heading KI meistern, Wachstum sichern: Dein B2B Marketing-Playbook 2026 Text Bl…" at bounding box center [647, 124] width 540 height 846
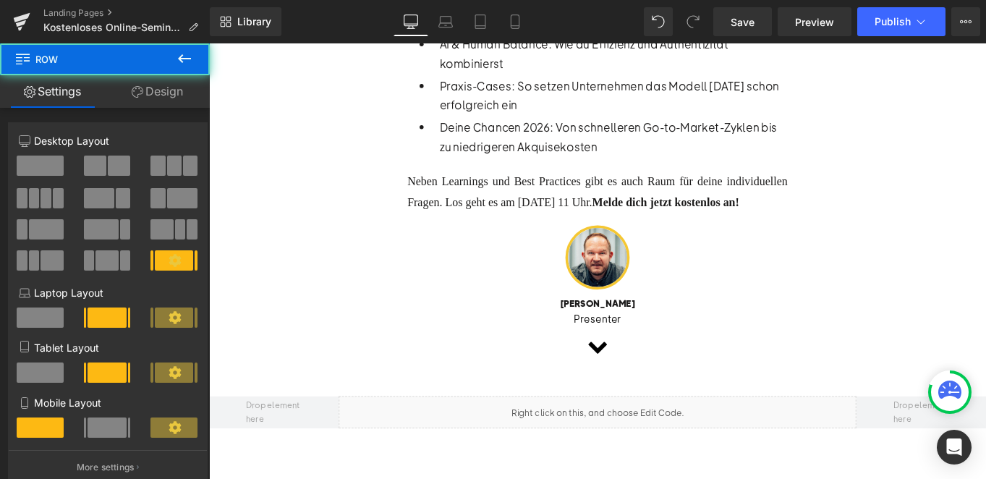
scroll to position [837, 0]
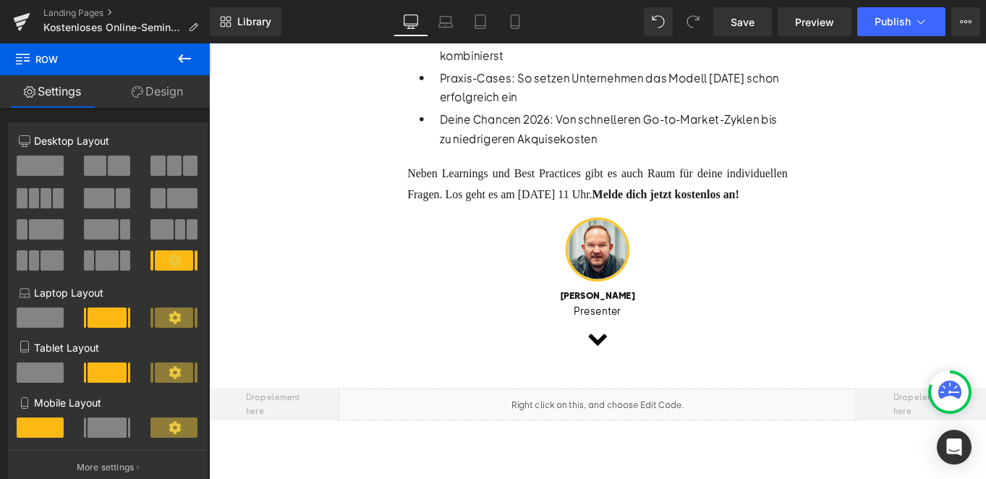
click at [643, 336] on span "Heading" at bounding box center [639, 326] width 39 height 17
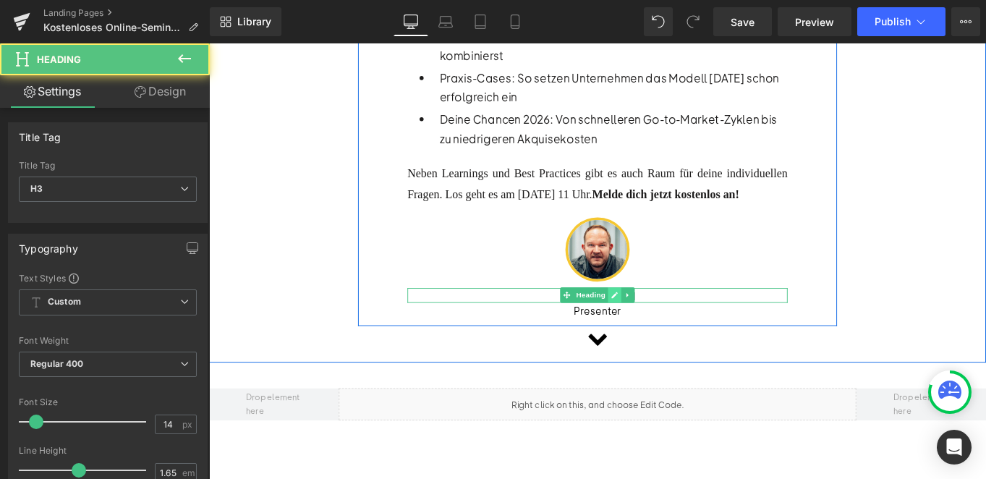
click at [664, 331] on icon at bounding box center [666, 327] width 8 height 9
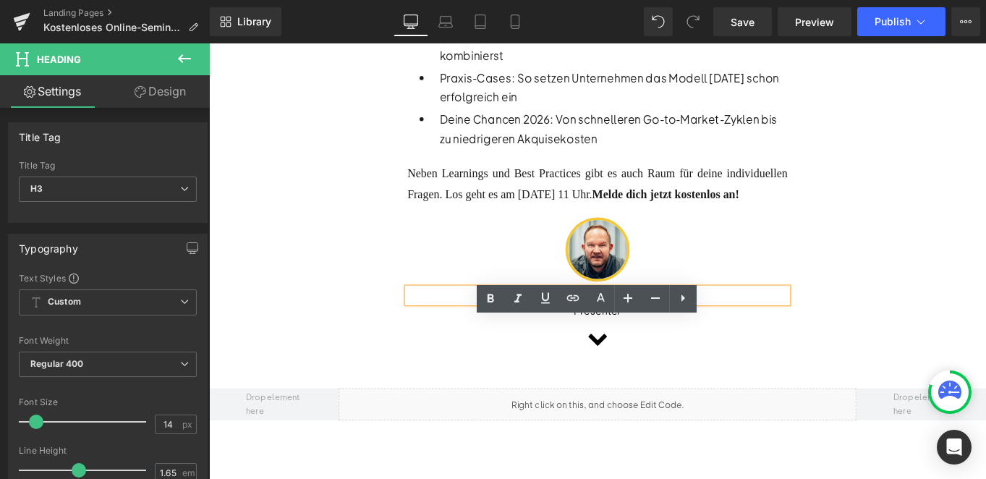
click at [647, 333] on b "[PERSON_NAME]" at bounding box center [646, 326] width 85 height 13
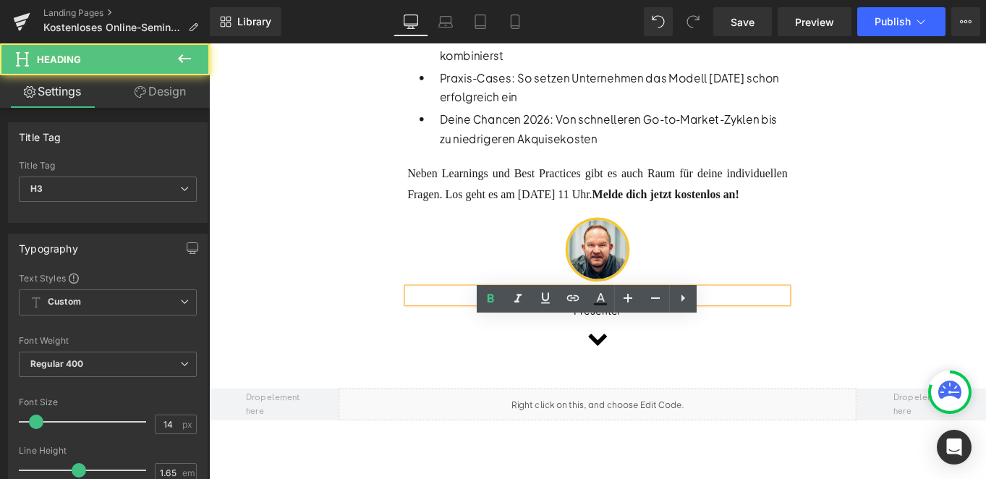
click at [647, 333] on b "[PERSON_NAME]" at bounding box center [646, 326] width 85 height 13
click at [686, 333] on b "[PERSON_NAME]" at bounding box center [646, 326] width 85 height 13
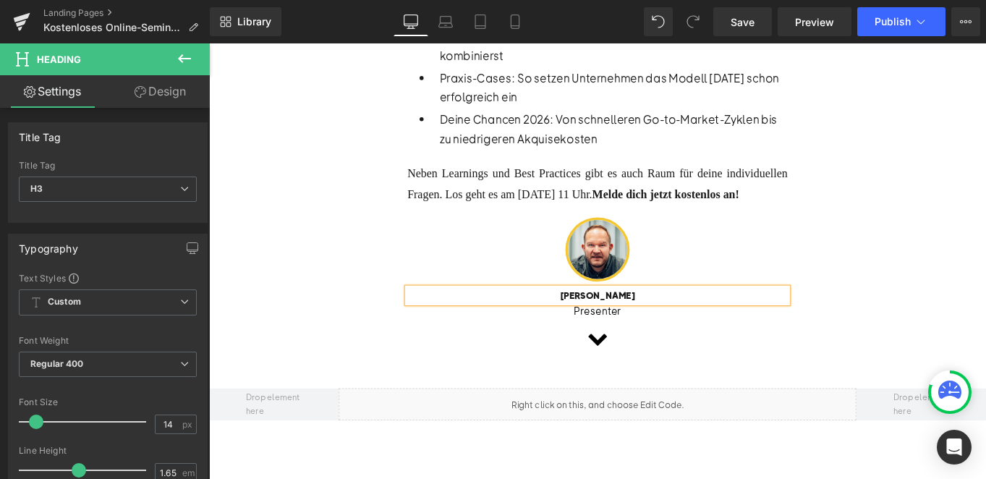
click at [209, 43] on div at bounding box center [209, 43] width 0 height 0
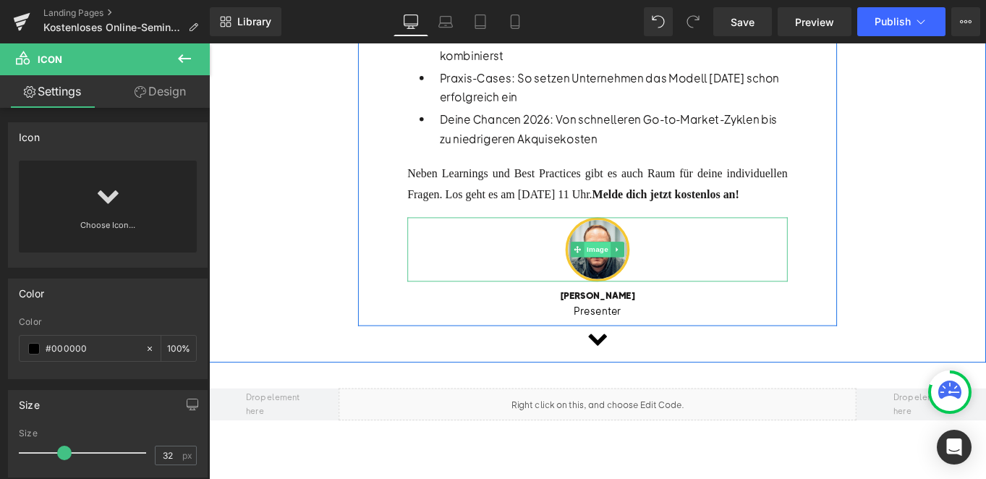
click at [644, 284] on span "Image" at bounding box center [646, 275] width 30 height 17
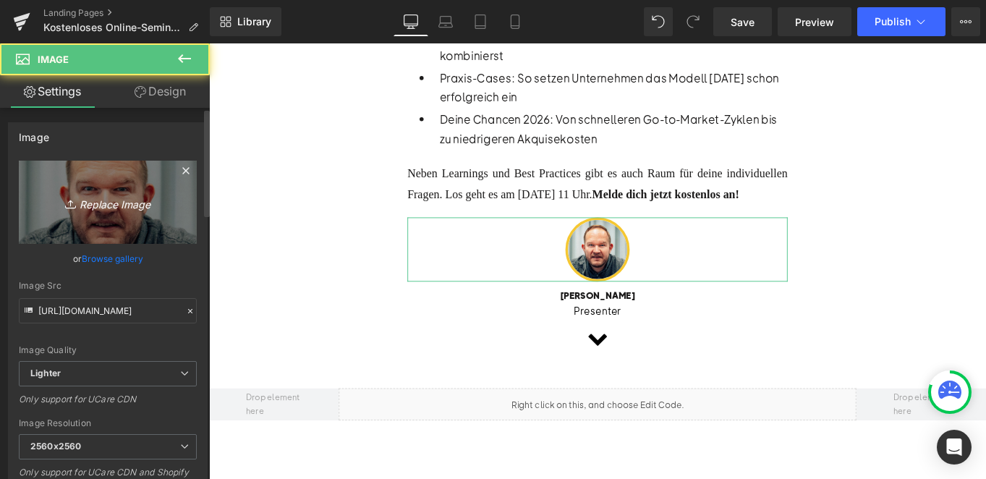
click at [95, 191] on link "Replace Image" at bounding box center [108, 202] width 178 height 83
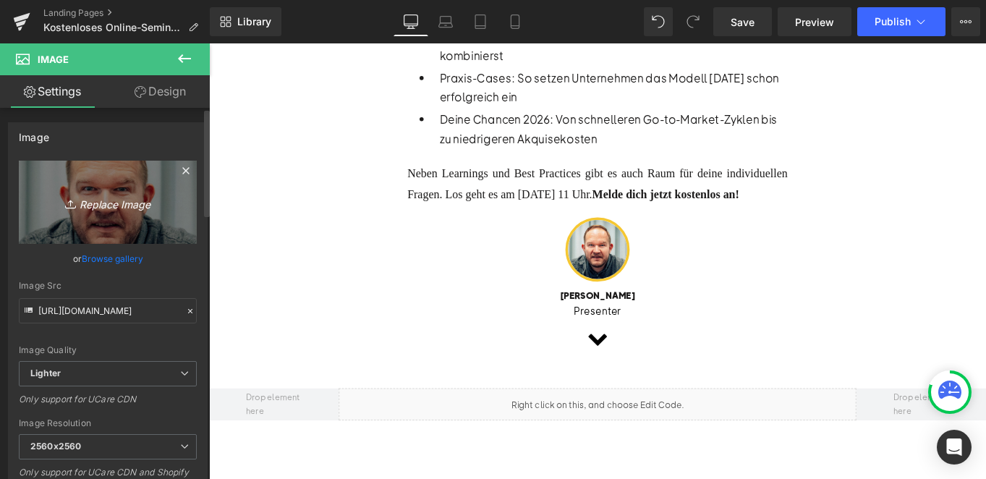
type input "C:\fakepath\Jennifer Lapp (1).jpg"
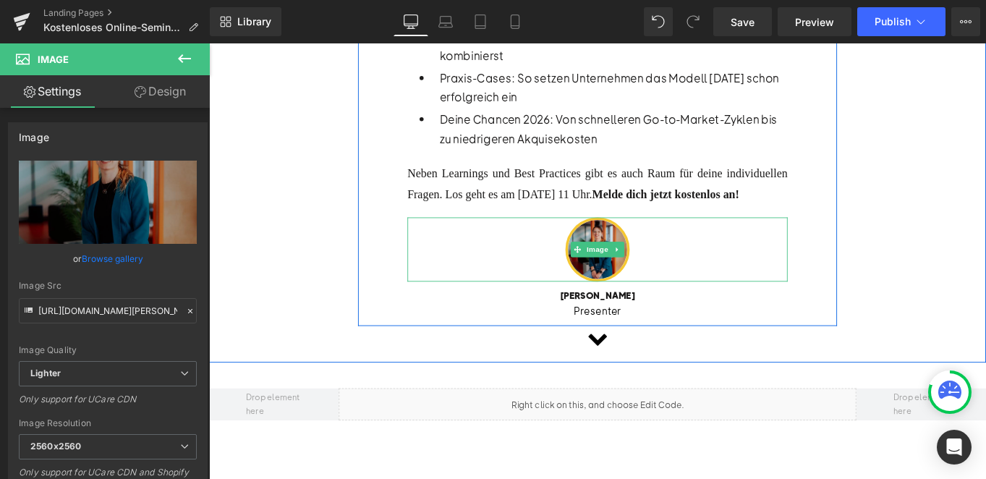
type input "https://ucarecdn.com/6e55db0d-191e-42ea-9f36-b2bc8d535122/-/format/auto/-/previ…"
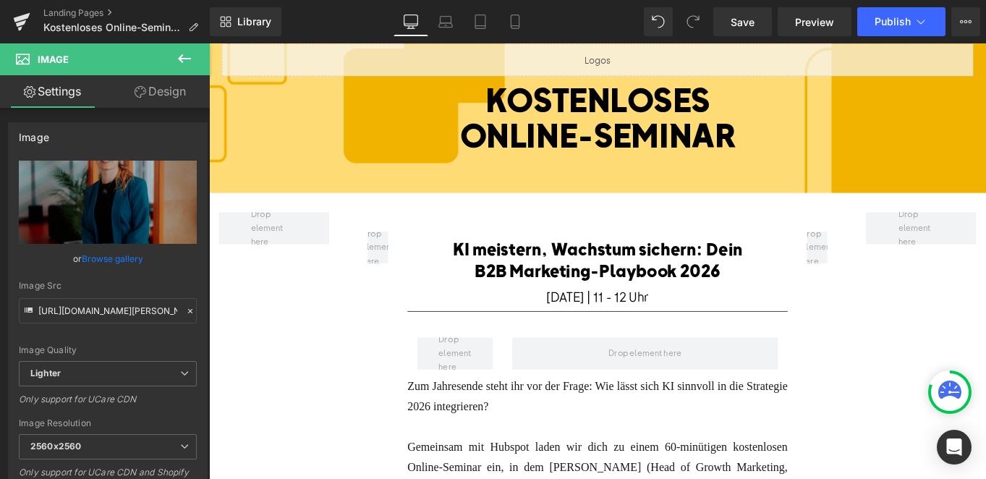
scroll to position [0, 0]
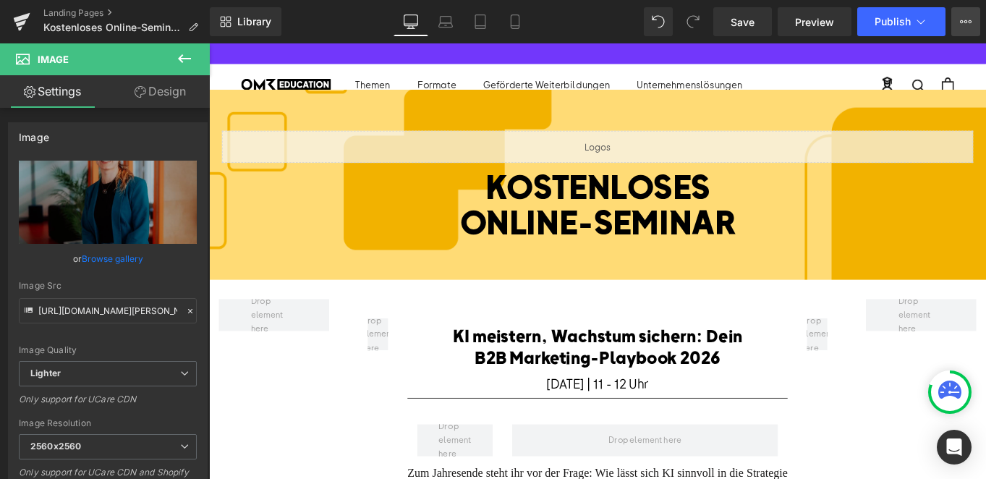
click at [963, 27] on icon at bounding box center [966, 22] width 12 height 12
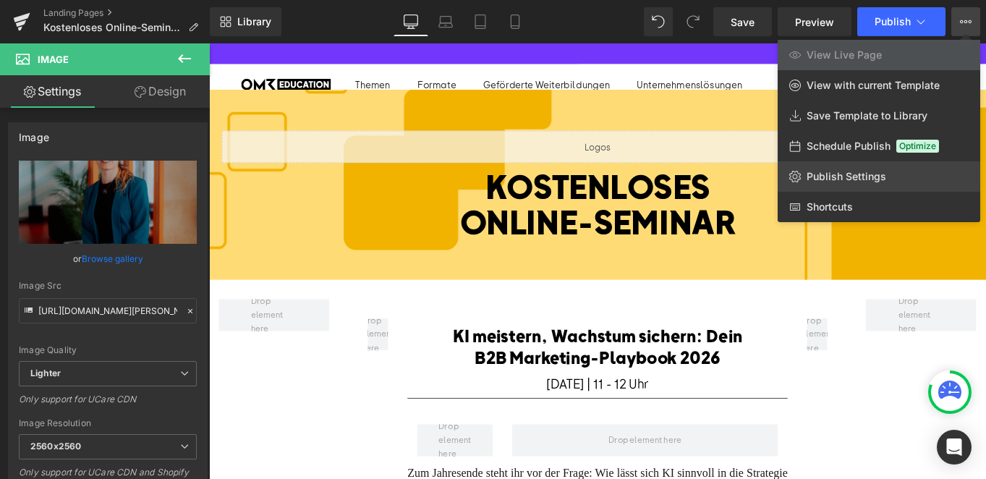
click at [831, 171] on span "Publish Settings" at bounding box center [846, 176] width 80 height 13
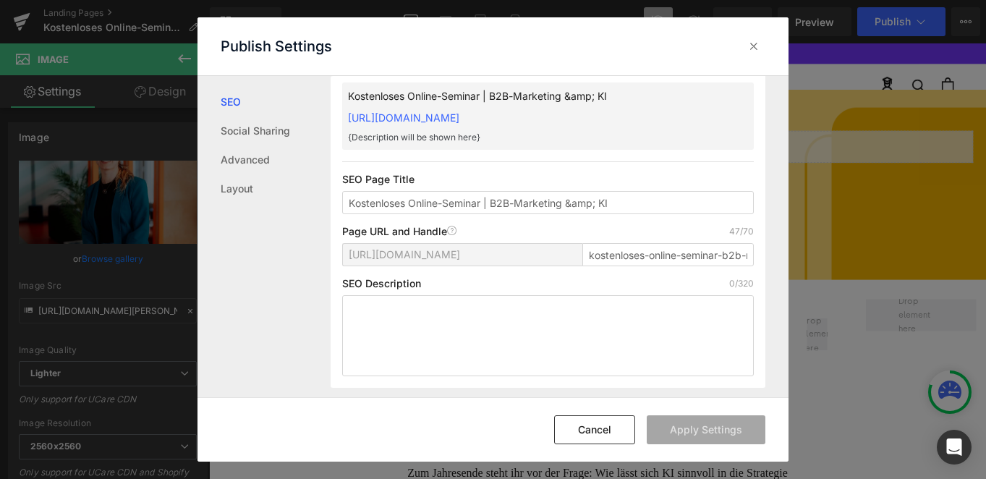
scroll to position [93, 0]
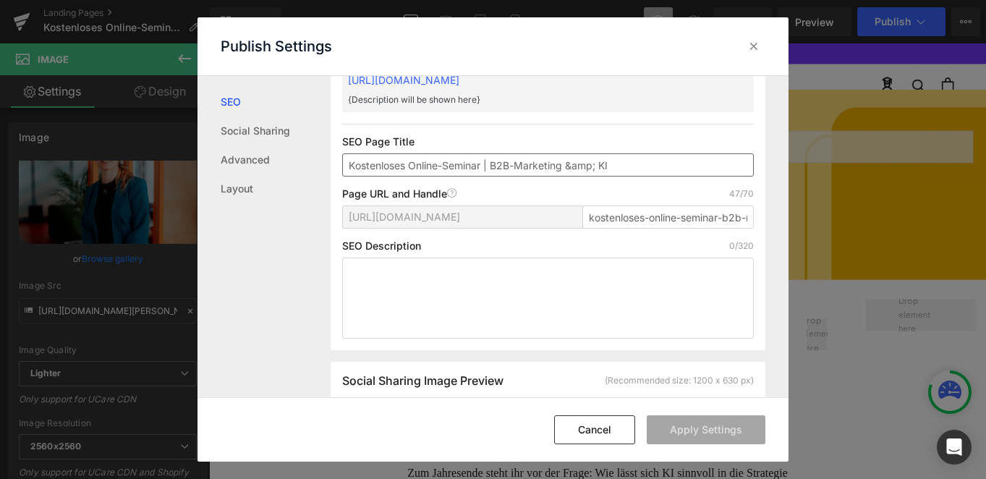
drag, startPoint x: 597, startPoint y: 181, endPoint x: 573, endPoint y: 181, distance: 23.9
click at [573, 176] on input "Kostenloses Online-Seminar | B2B-Marketing &amp; KI" at bounding box center [548, 164] width 412 height 23
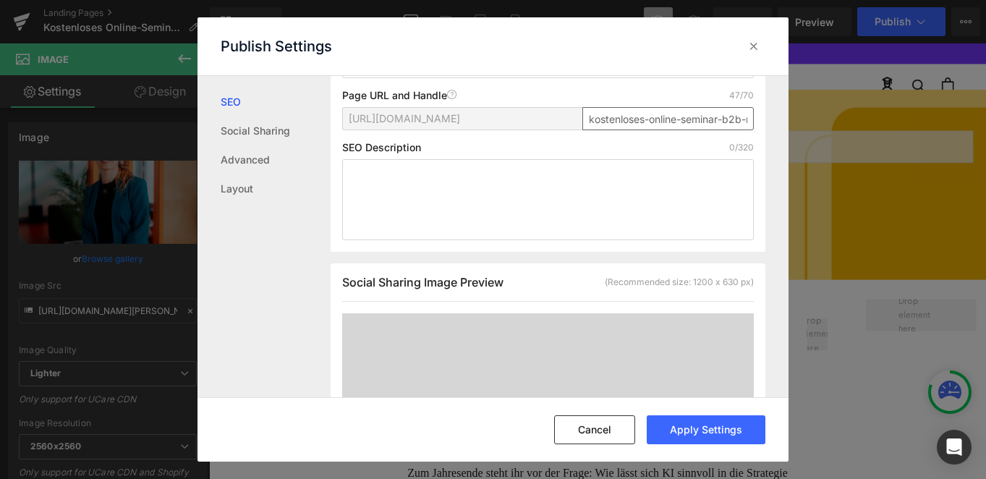
scroll to position [200, 0]
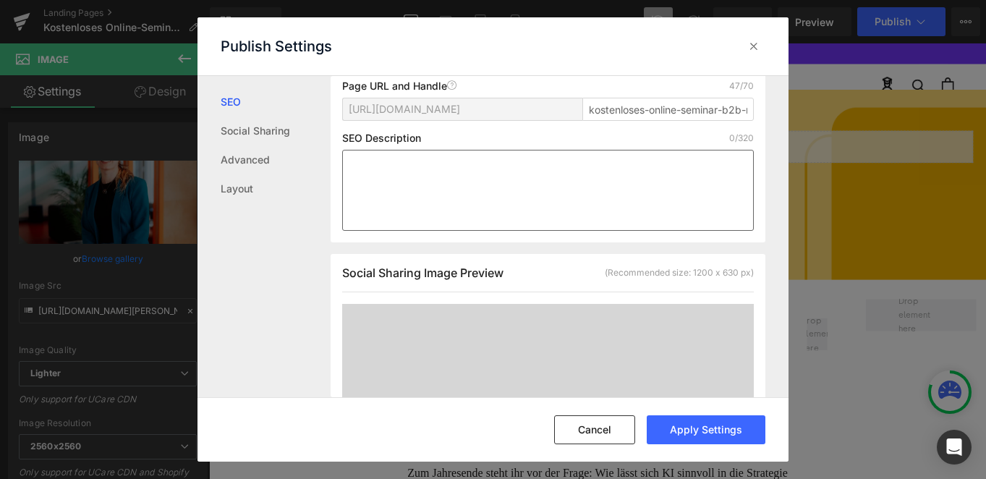
type input "Kostenloses Online-Seminar | B2B-Marketing & KI"
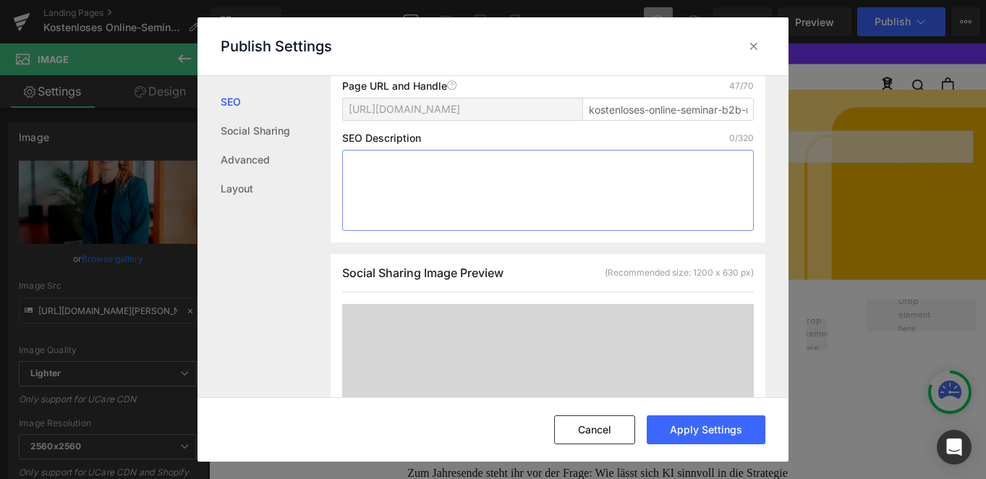
click at [612, 208] on textarea at bounding box center [548, 190] width 412 height 81
drag, startPoint x: 721, startPoint y: 124, endPoint x: 755, endPoint y: 128, distance: 34.2
click at [755, 128] on div "Search Result Preview Kostenloses Online-Seminar | B2B-Marketing & KI https://o…" at bounding box center [548, 64] width 435 height 355
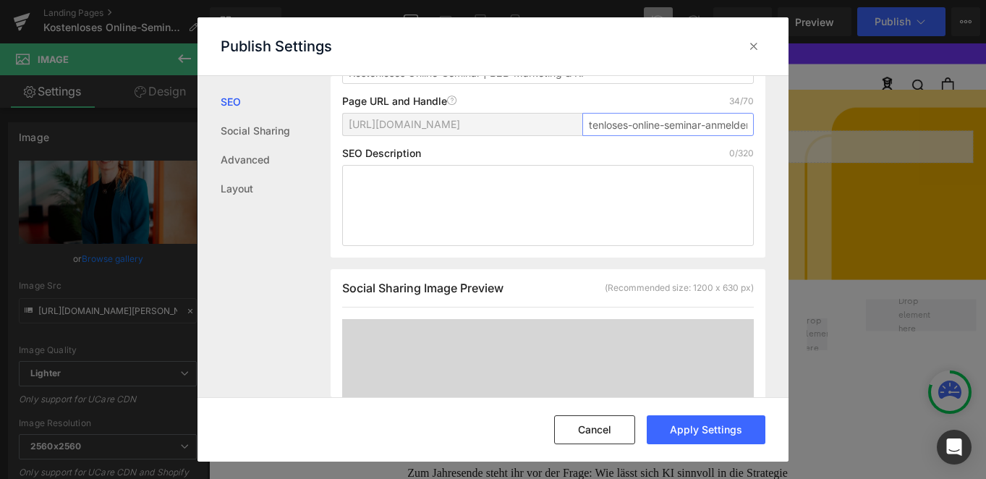
scroll to position [200, 0]
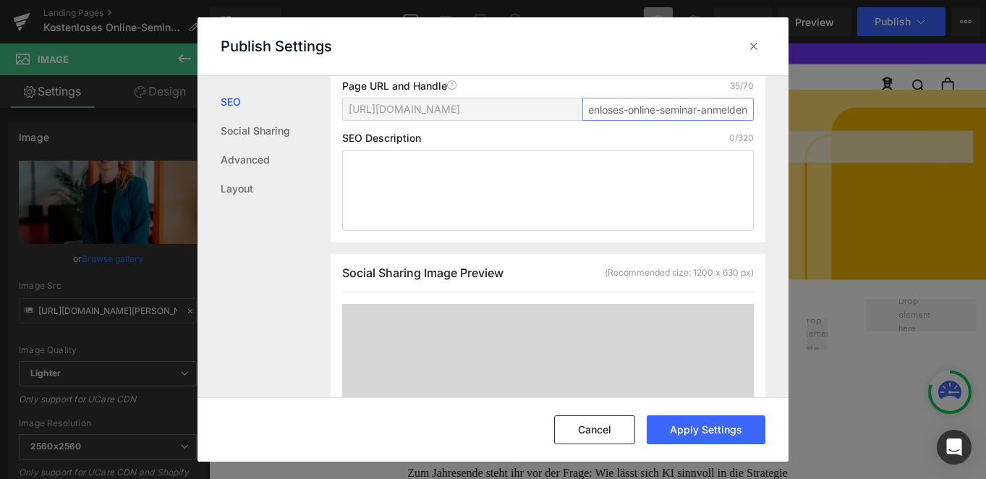
type input "kostenloses-online-seminar-anmelden"
click at [428, 176] on textarea at bounding box center [548, 190] width 412 height 81
paste textarea "In diesem kostenlosen 60-minütigen Online-Seminar zeigt dir Jennifer Lapp von H…"
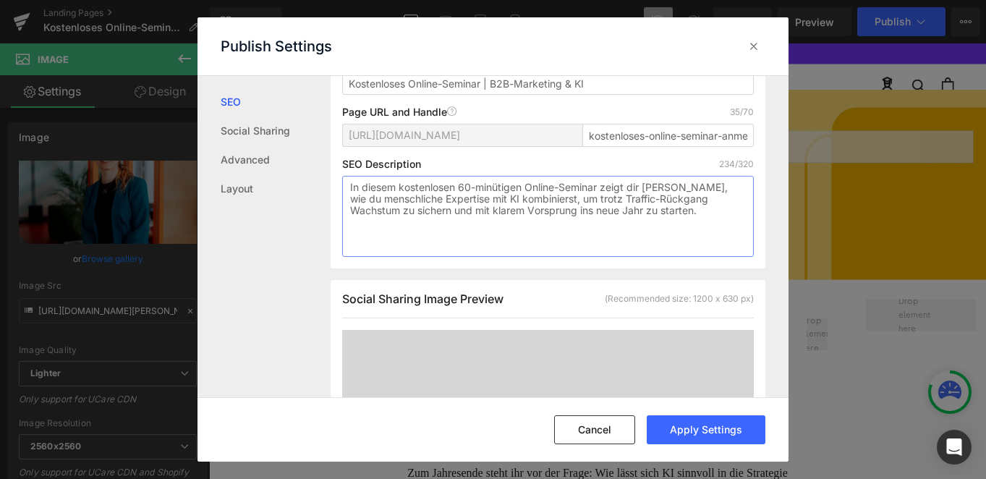
scroll to position [226, 0]
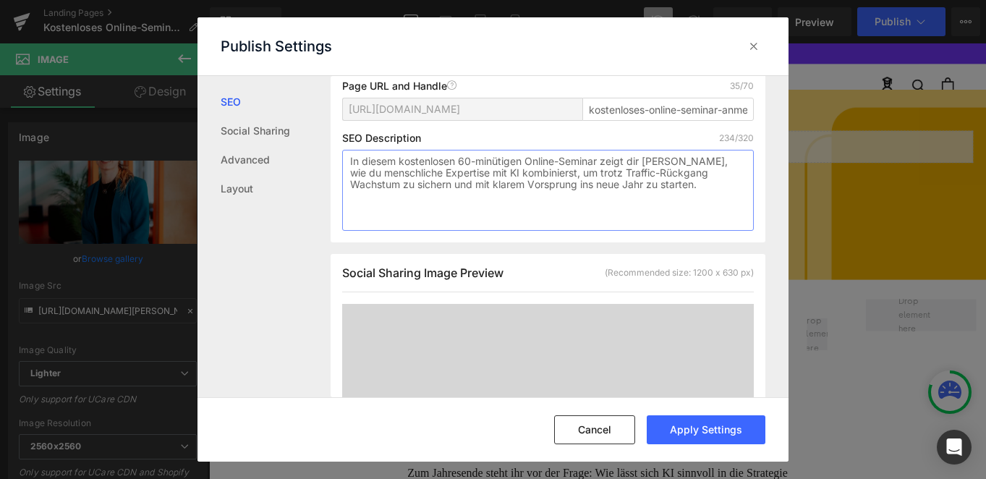
click at [346, 199] on textarea "In diesem kostenlosen 60-minütigen Online-Seminar zeigt dir Jennifer Lapp von H…" at bounding box center [548, 190] width 412 height 81
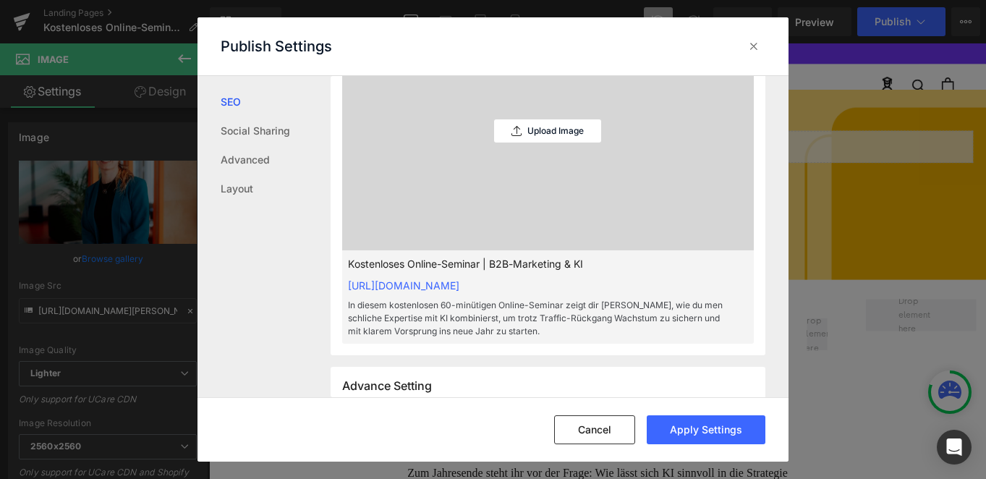
scroll to position [416, 0]
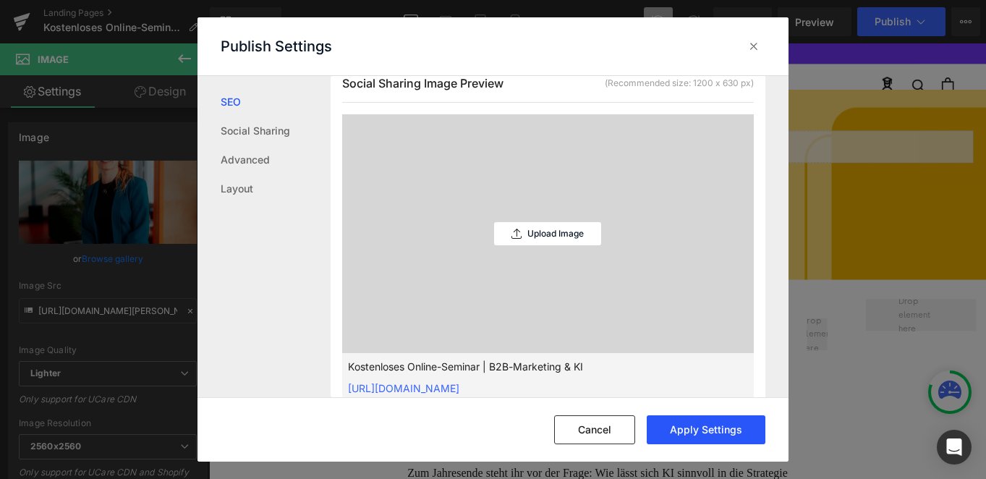
type textarea "In diesem kostenlosen 60-minütigen Online-Seminar zeigt dir Jennifer Lapp von H…"
click at [713, 427] on button "Apply Settings" at bounding box center [706, 429] width 119 height 29
click at [748, 43] on icon at bounding box center [753, 46] width 14 height 14
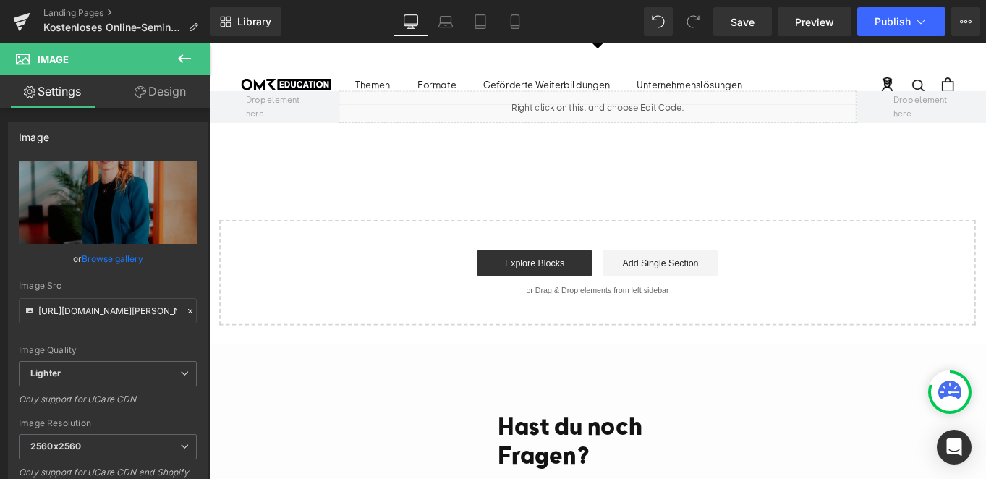
scroll to position [1028, 0]
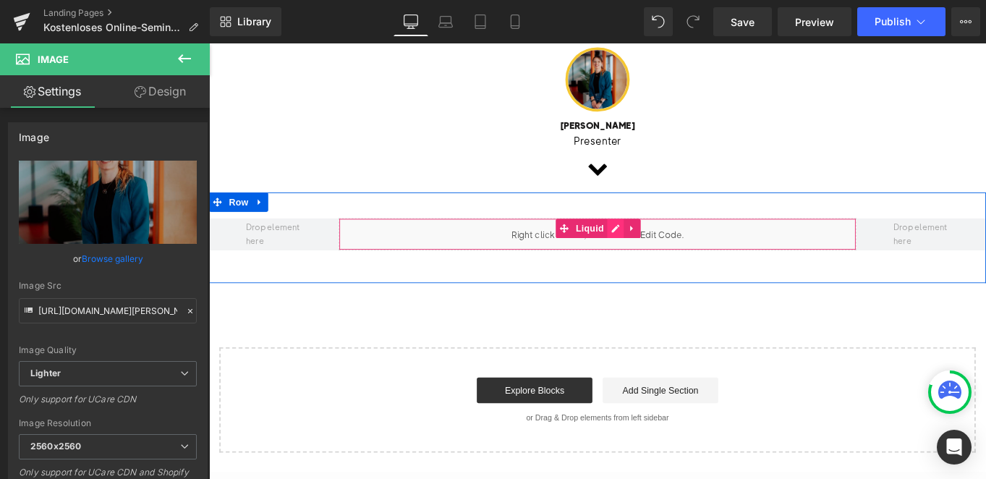
click at [661, 276] on div "Liquid" at bounding box center [647, 258] width 584 height 36
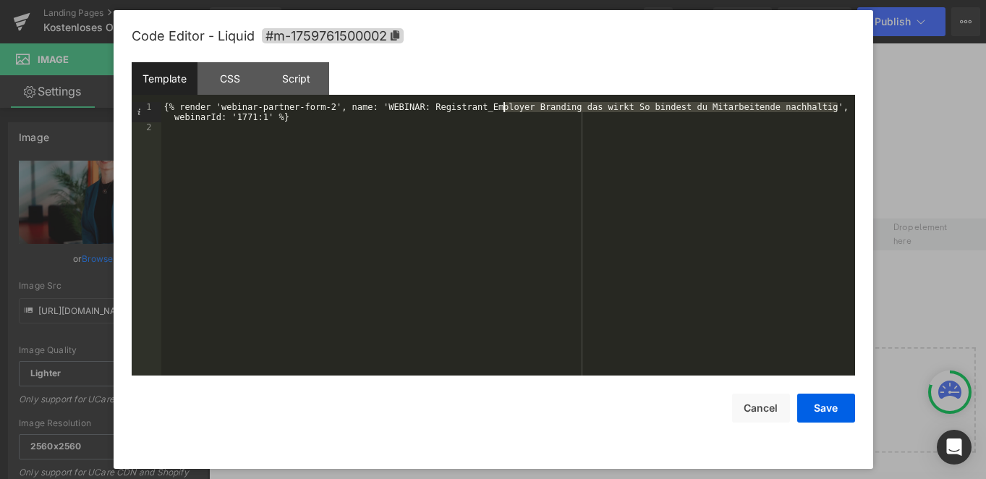
drag, startPoint x: 838, startPoint y: 108, endPoint x: 502, endPoint y: 108, distance: 335.6
click at [502, 108] on div "{% render 'webinar-partner-form-2', name: 'WEBINAR: Registrant_Employer Brandin…" at bounding box center [508, 254] width 694 height 304
click at [255, 119] on div "{% render 'webinar-partner-form-2', name: 'WEBINAR: Registrant_KI meistern Wach…" at bounding box center [508, 254] width 694 height 304
click at [334, 108] on div "{% render 'webinar-partner-form-2', name: 'WEBINAR: Registrant_KI meistern Wach…" at bounding box center [508, 254] width 694 height 304
click at [828, 401] on button "Save" at bounding box center [826, 407] width 58 height 29
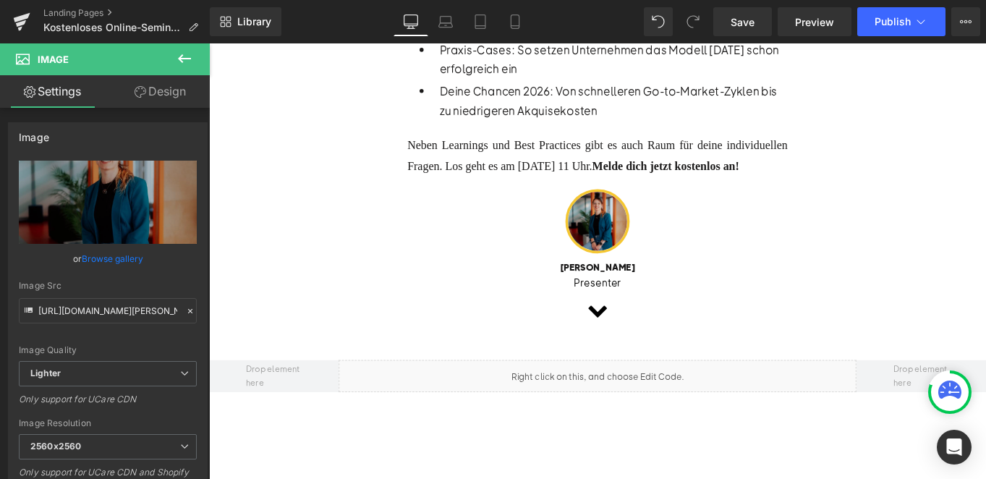
scroll to position [631, 0]
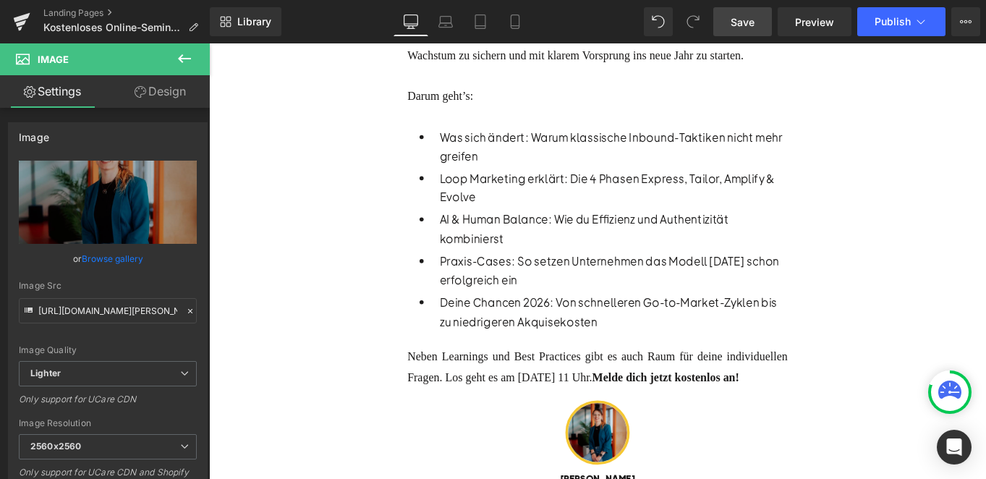
click at [739, 14] on span "Save" at bounding box center [743, 21] width 24 height 15
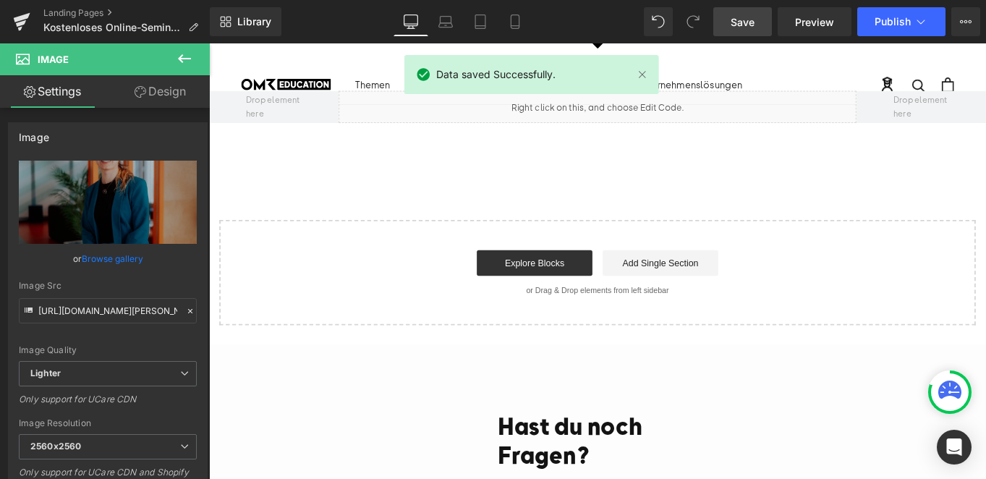
scroll to position [914, 0]
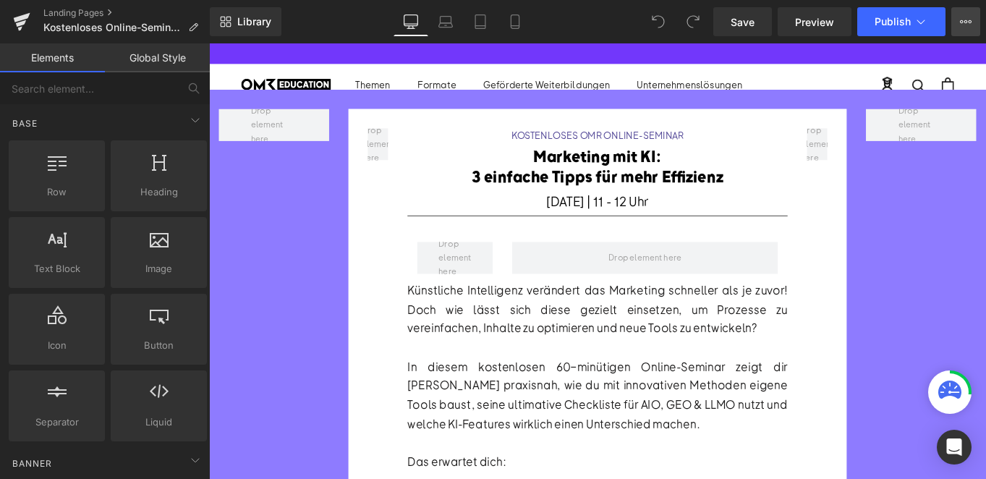
click at [966, 20] on icon at bounding box center [966, 21] width 4 height 3
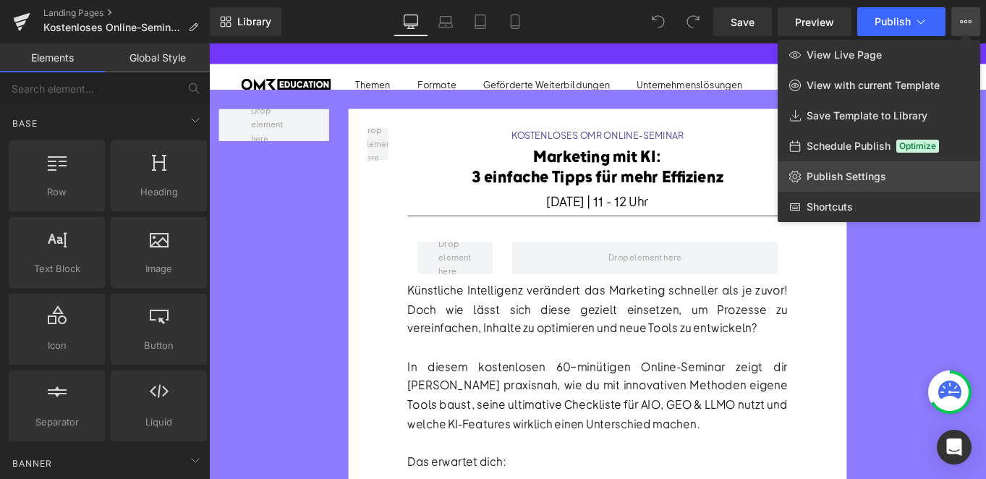
click at [855, 175] on span "Publish Settings" at bounding box center [846, 176] width 80 height 13
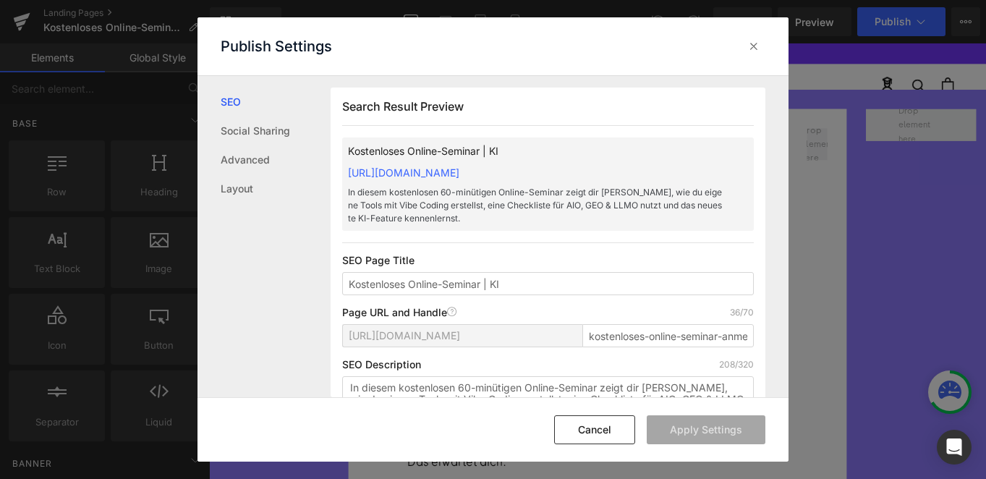
scroll to position [1, 0]
click at [604, 341] on input "kostenloses-online-seminar-anmeldung" at bounding box center [667, 334] width 171 height 23
click at [639, 346] on input "kostenloses-online-seminar-anmeldung" at bounding box center [667, 334] width 171 height 23
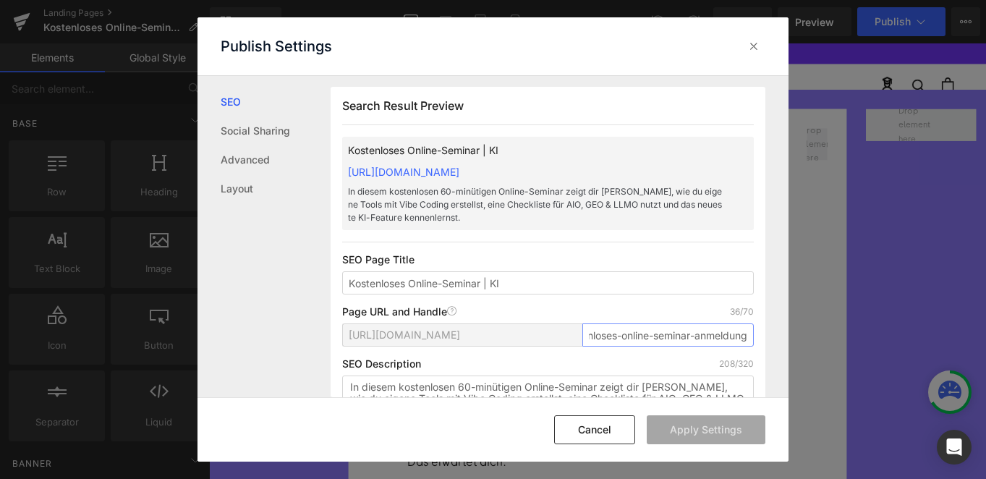
click at [639, 346] on input "kostenloses-online-seminar-anmeldung" at bounding box center [667, 334] width 171 height 23
click at [460, 341] on span "https://omr-education.myshopify.com/pages/" at bounding box center [404, 335] width 111 height 12
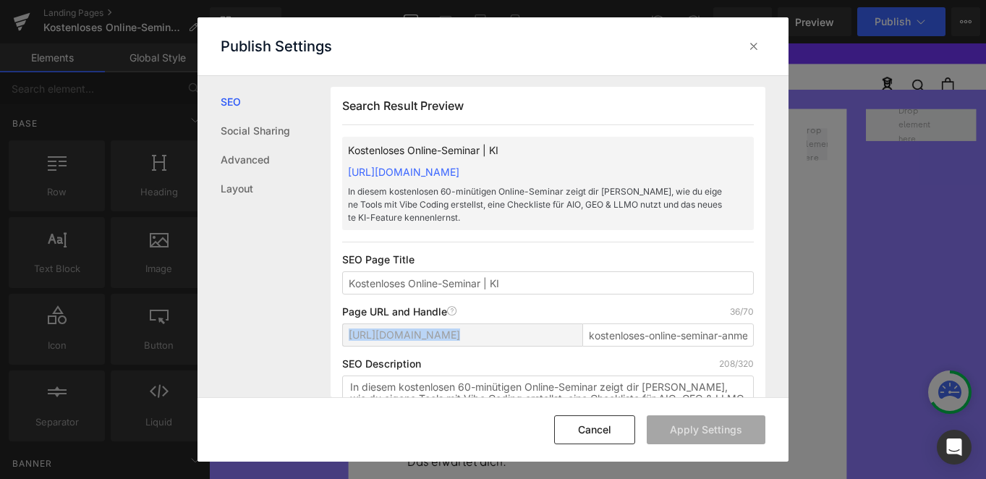
copy span "https://omr-education.myshopify.com/pages/"
click at [626, 346] on input "kostenloses-online-seminar-anmeldung" at bounding box center [667, 334] width 171 height 23
click at [664, 346] on input "kostenloses-online-seminar-anmeldung" at bounding box center [667, 334] width 171 height 23
click at [745, 346] on input "kostenloses-online-seminar-anmeldung" at bounding box center [667, 334] width 171 height 23
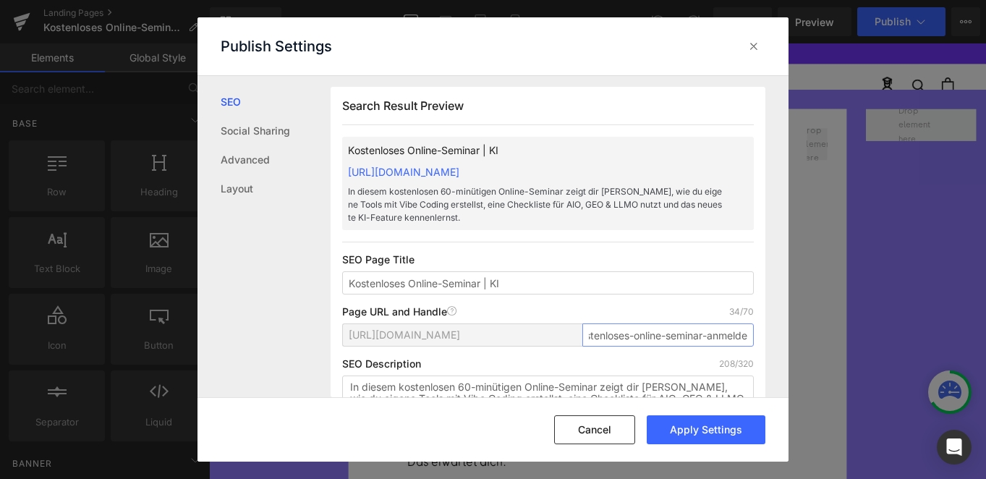
scroll to position [0, 22]
type input "kostenloses-online-seminar-anmelde"
click at [608, 426] on button "Cancel" at bounding box center [594, 429] width 81 height 29
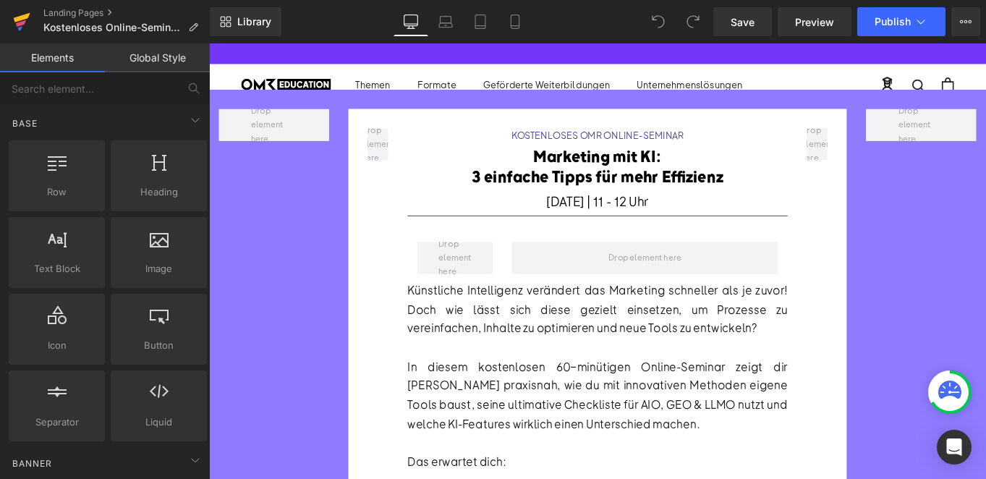
click at [22, 26] on icon at bounding box center [21, 22] width 17 height 36
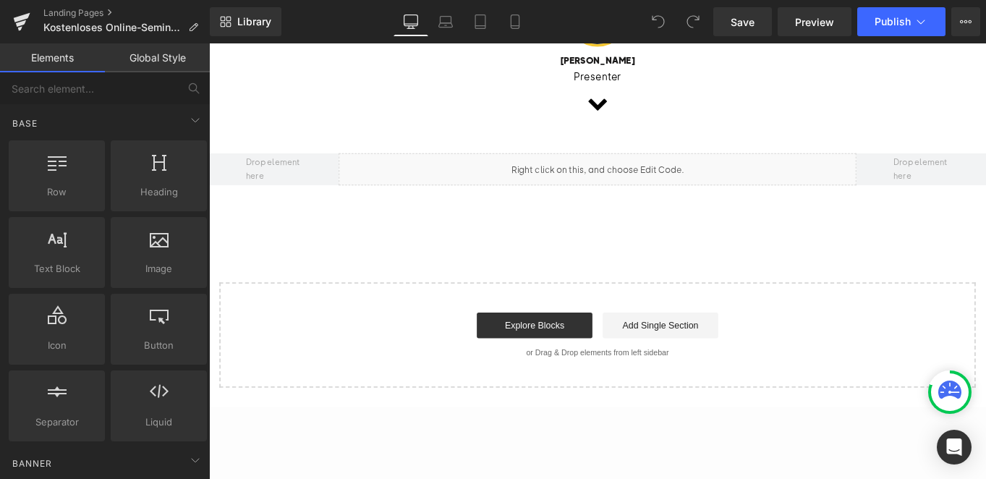
scroll to position [1103, 0]
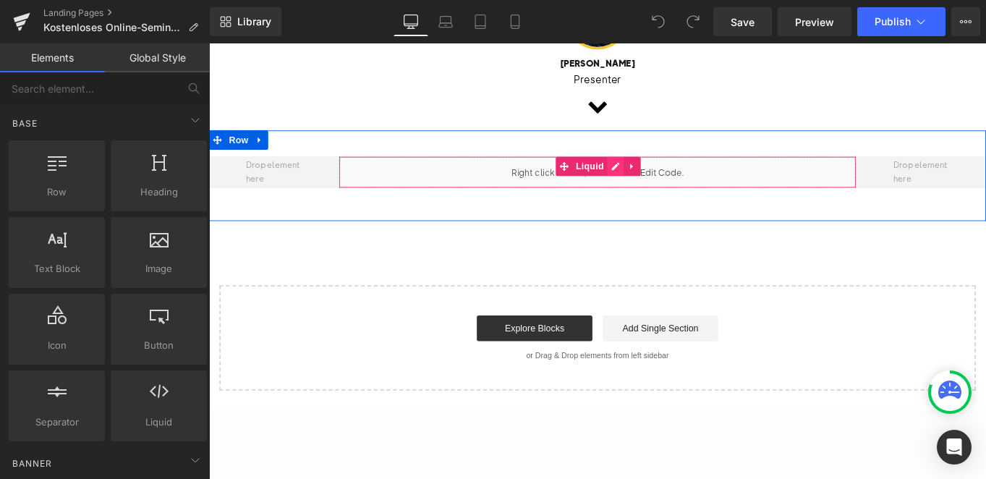
click at [664, 194] on div "Liquid" at bounding box center [647, 189] width 584 height 36
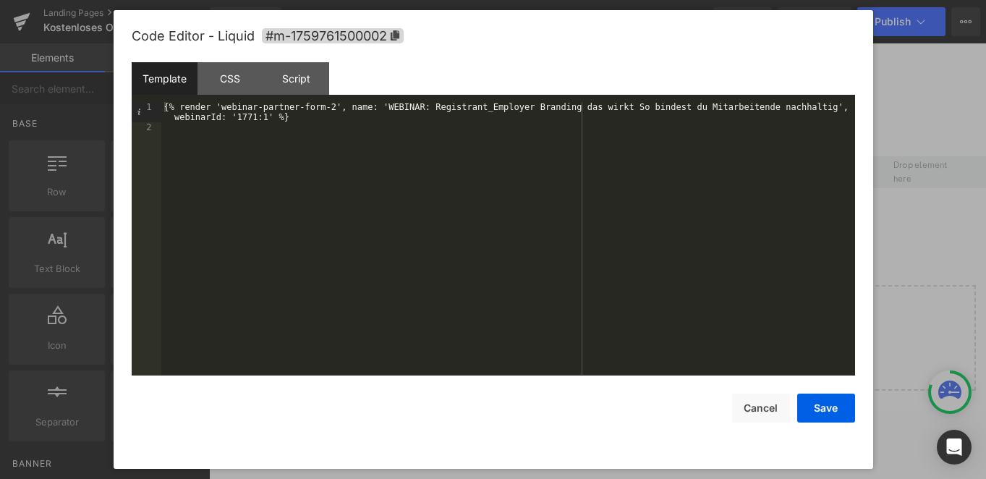
click at [335, 106] on div "{% render 'webinar-partner-form-2', name: 'WEBINAR: Registrant_Employer Brandin…" at bounding box center [508, 254] width 694 height 304
click at [766, 401] on button "Cancel" at bounding box center [761, 407] width 58 height 29
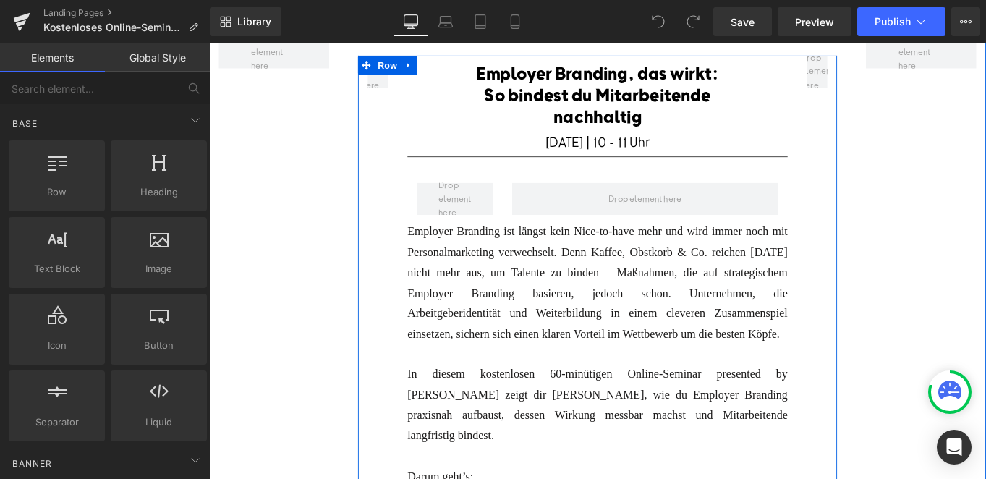
scroll to position [0, 0]
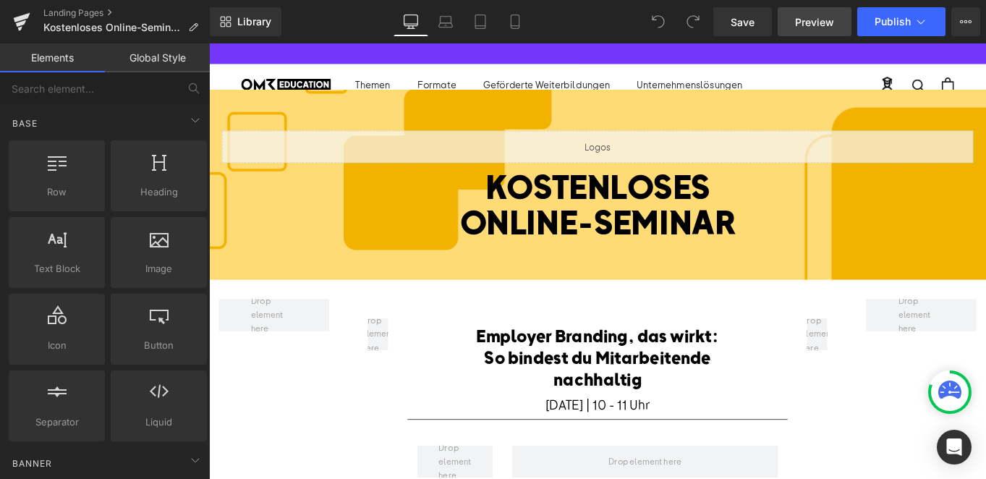
click at [810, 18] on span "Preview" at bounding box center [814, 21] width 39 height 15
